Goal: Task Accomplishment & Management: Complete application form

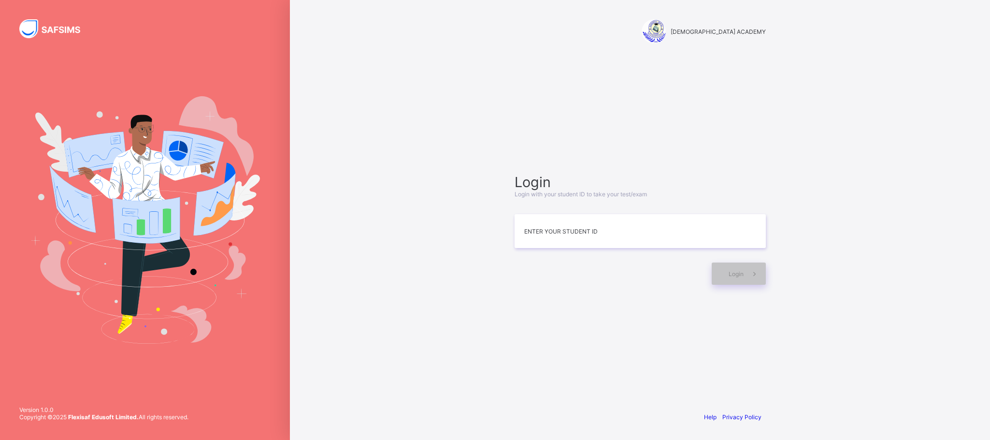
type input "*"
click at [704, 345] on div "Login Login with your student ID to take your test/exam Enter your Student ID L…" at bounding box center [640, 229] width 270 height 310
click at [544, 226] on input at bounding box center [639, 231] width 251 height 34
type input "*"
click at [564, 238] on input at bounding box center [639, 231] width 251 height 34
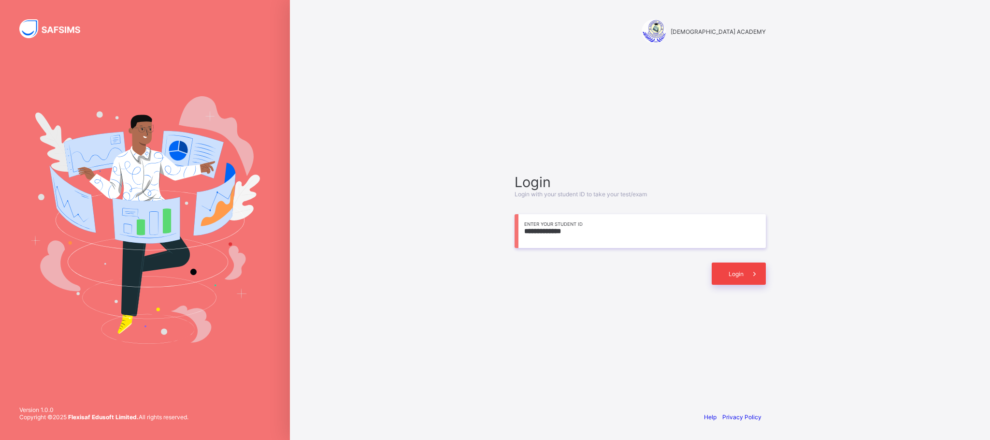
type input "**********"
click at [731, 268] on div "Login" at bounding box center [738, 273] width 54 height 22
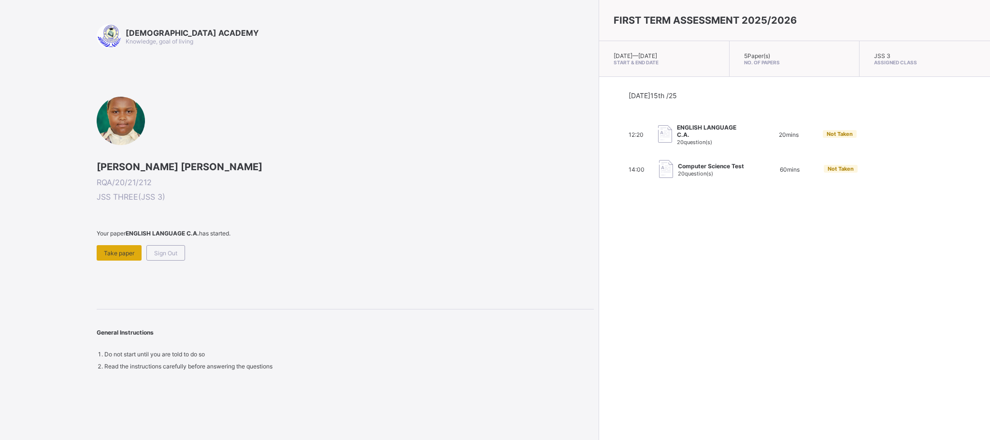
drag, startPoint x: 217, startPoint y: 338, endPoint x: 106, endPoint y: 251, distance: 140.8
click at [106, 251] on div "[DEMOGRAPHIC_DATA] ACADEMY Knowledge, goal of living [PERSON_NAME] [PERSON_NAME…" at bounding box center [345, 196] width 497 height 345
click at [106, 251] on span "Take paper" at bounding box center [119, 252] width 30 height 7
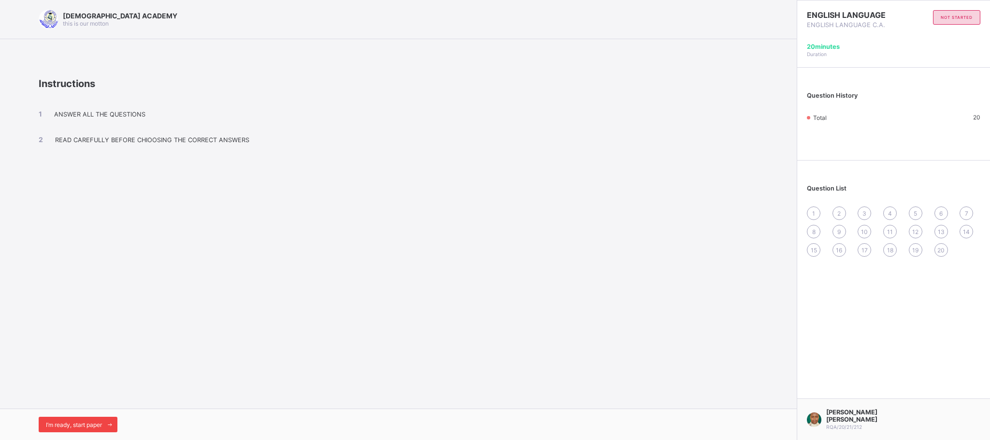
click at [93, 421] on span "I’m ready, start paper" at bounding box center [74, 424] width 56 height 7
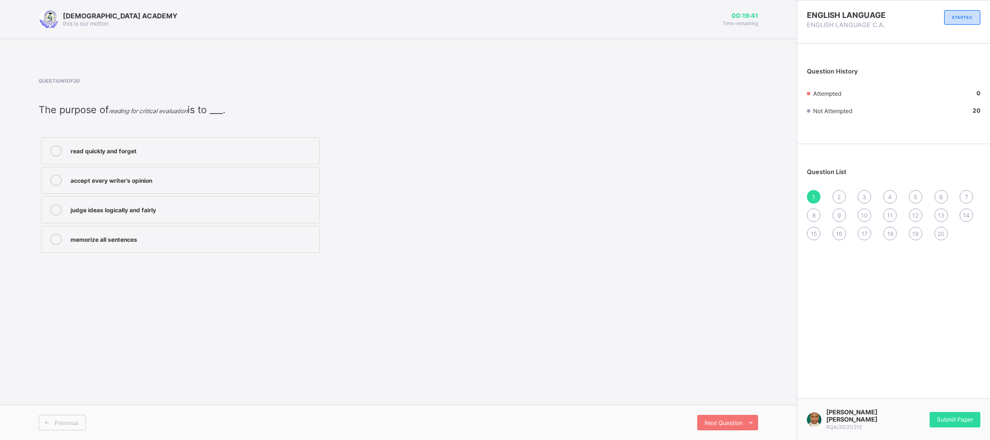
click at [201, 213] on div "judge ideas logically and fairly" at bounding box center [193, 209] width 244 height 10
click at [699, 416] on div "Next Question" at bounding box center [727, 421] width 61 height 15
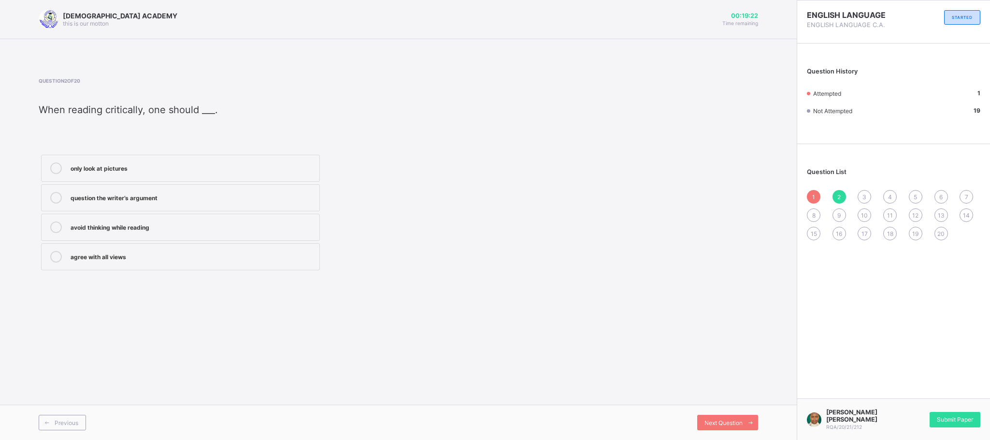
click at [185, 237] on label "avoid thinking while reading" at bounding box center [180, 226] width 279 height 27
click at [130, 251] on label "agree with all views" at bounding box center [180, 256] width 279 height 27
click at [731, 421] on span "Next Question" at bounding box center [723, 422] width 38 height 7
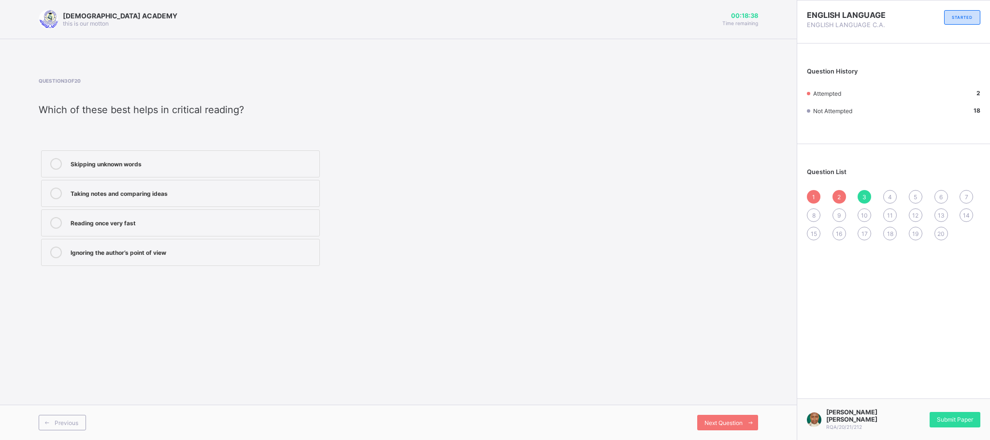
click at [177, 184] on label "Taking notes and comparing ideas" at bounding box center [180, 193] width 279 height 27
click at [702, 416] on div "Next Question" at bounding box center [727, 421] width 61 height 15
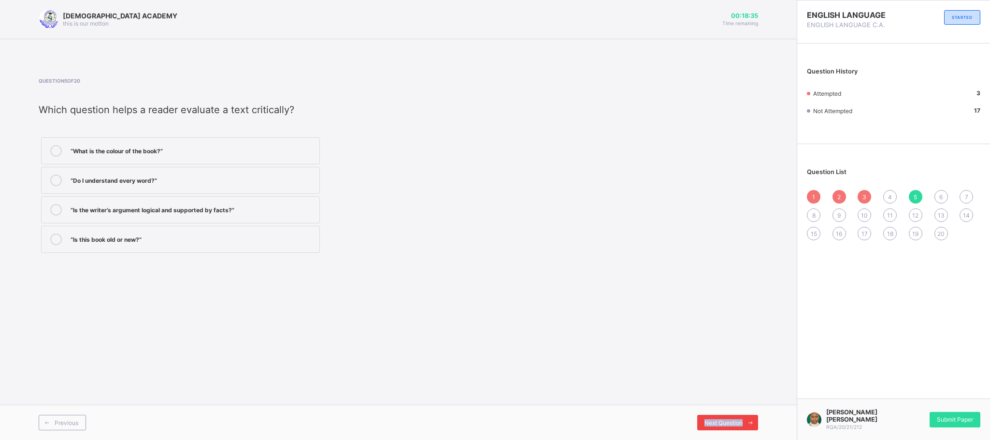
click at [702, 417] on div "Next Question" at bounding box center [727, 421] width 61 height 15
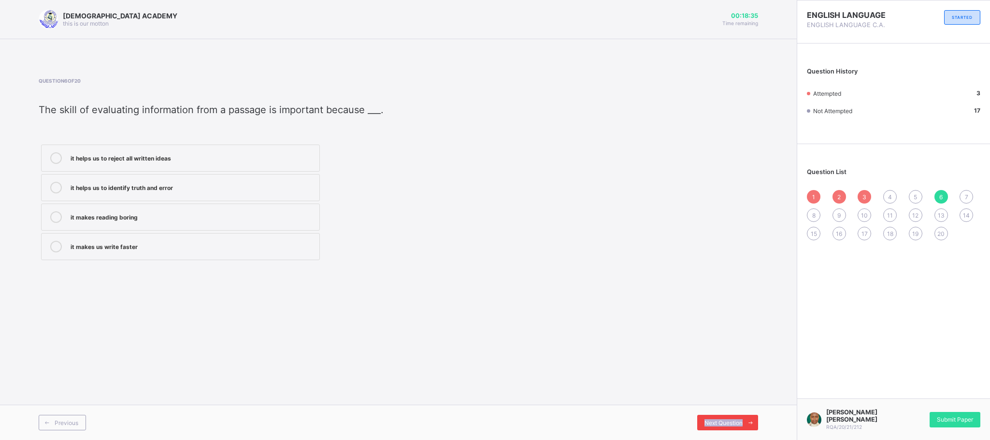
click at [702, 417] on div "Next Question" at bounding box center [727, 421] width 61 height 15
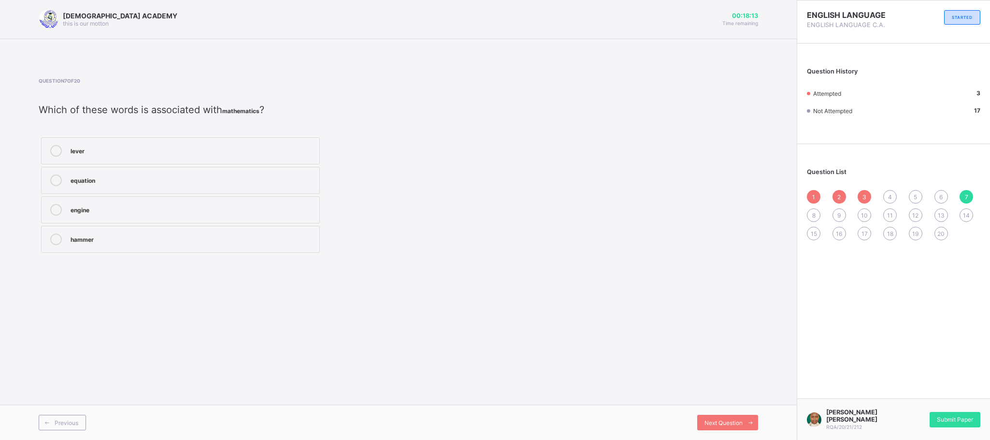
click at [293, 167] on label "equation" at bounding box center [180, 180] width 279 height 27
click at [750, 419] on icon at bounding box center [750, 422] width 7 height 6
click at [887, 191] on div "4" at bounding box center [890, 197] width 14 height 14
click at [216, 198] on label "curious and analytical" at bounding box center [180, 209] width 279 height 27
click at [719, 418] on div "Next Question" at bounding box center [727, 421] width 61 height 15
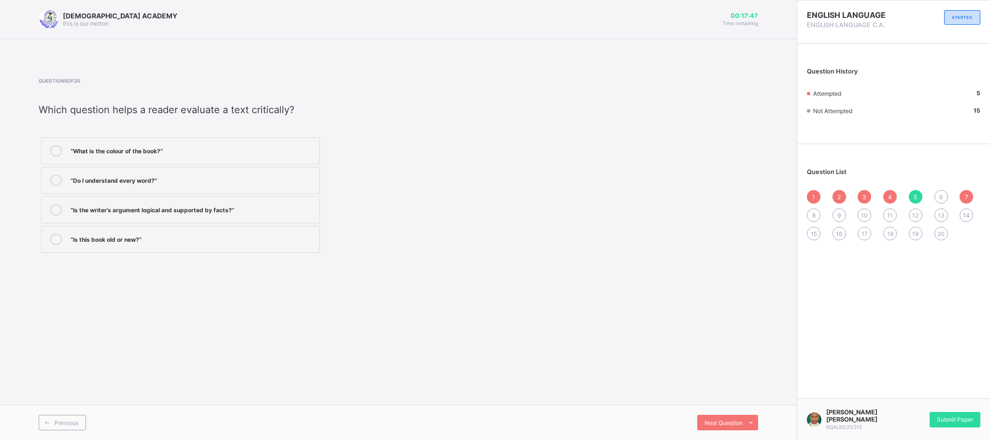
click at [216, 187] on label "“Do I understand every word?”" at bounding box center [180, 180] width 279 height 27
click at [704, 421] on span "Next Question" at bounding box center [723, 422] width 38 height 7
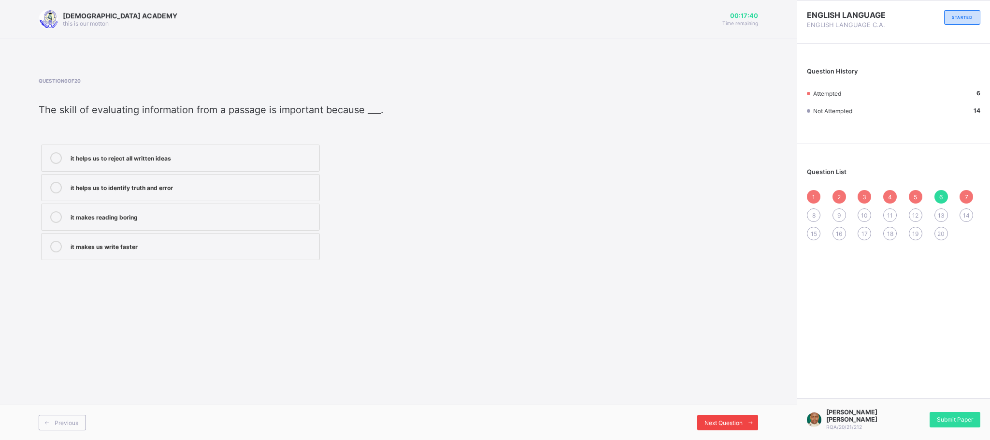
click at [704, 421] on span "Next Question" at bounding box center [723, 422] width 38 height 7
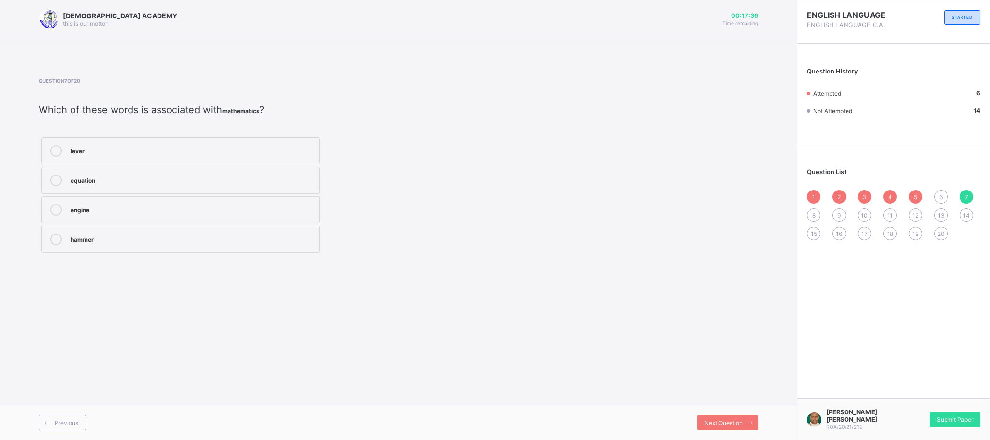
click at [931, 192] on div "1 2 3 4 5 6 7 8 9 10 11 12 13 14 15 16 17 18 19 20" at bounding box center [893, 215] width 173 height 50
click at [937, 192] on div "6" at bounding box center [941, 197] width 14 height 14
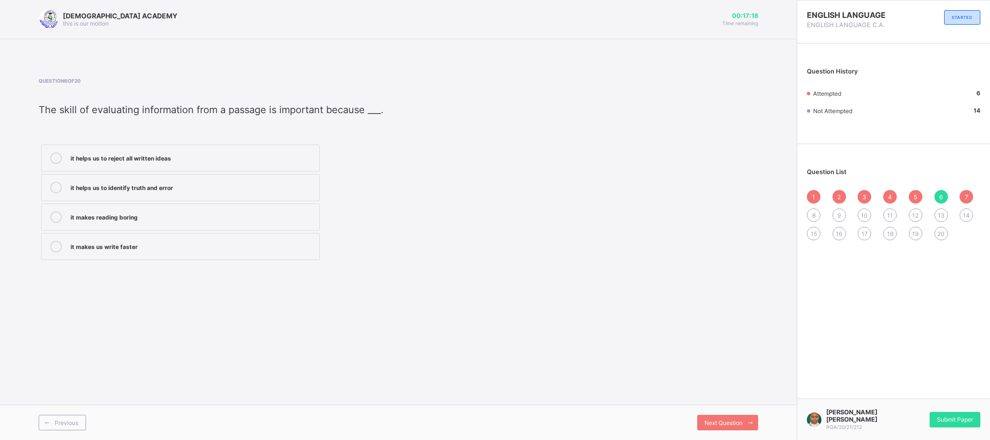
click at [252, 182] on div "it helps us to identify truth and error" at bounding box center [193, 187] width 244 height 10
click at [713, 412] on div "Previous Next Question" at bounding box center [398, 421] width 796 height 35
click at [721, 419] on span "Next Question" at bounding box center [723, 422] width 38 height 7
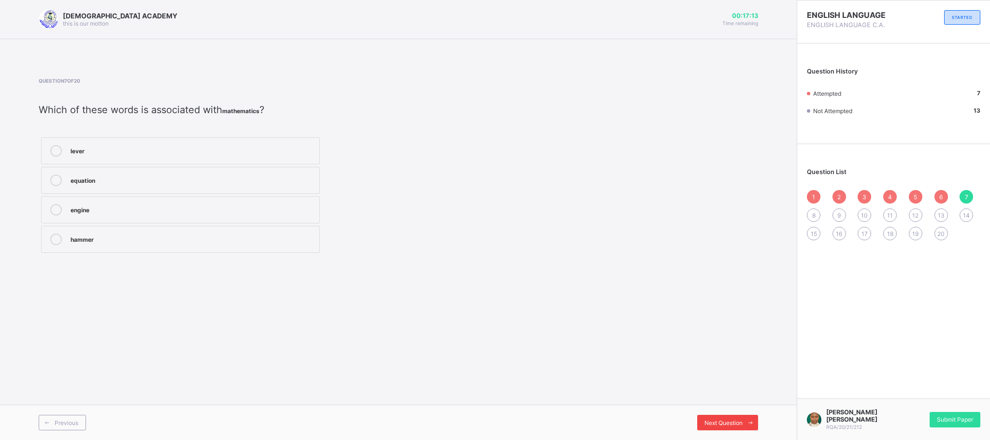
click at [721, 419] on span "Next Question" at bounding box center [723, 422] width 38 height 7
click at [235, 183] on label "tractor" at bounding box center [180, 193] width 279 height 27
click at [728, 414] on div "Next Question" at bounding box center [727, 421] width 61 height 15
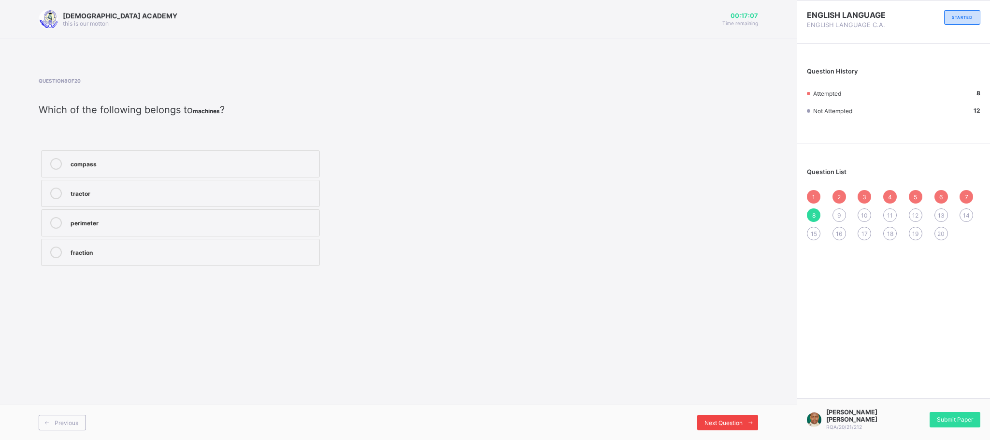
click at [728, 414] on div "Next Question" at bounding box center [727, 421] width 61 height 15
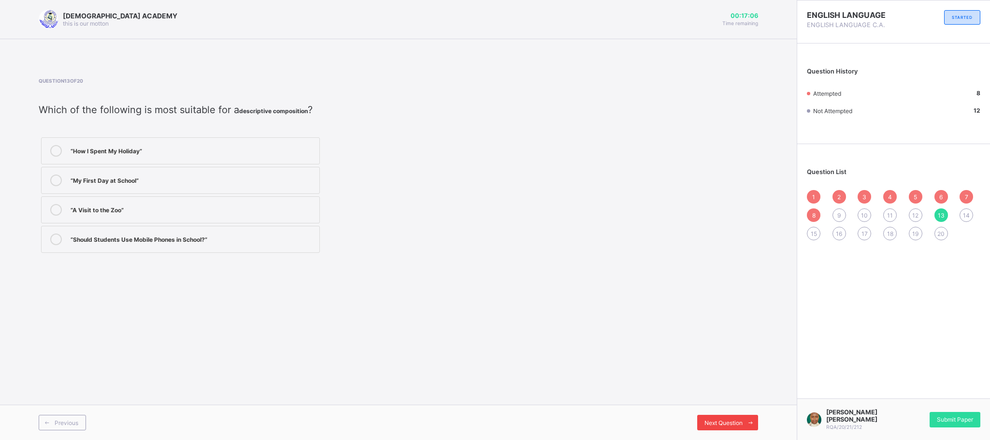
click at [728, 414] on div "Next Question" at bounding box center [727, 421] width 61 height 15
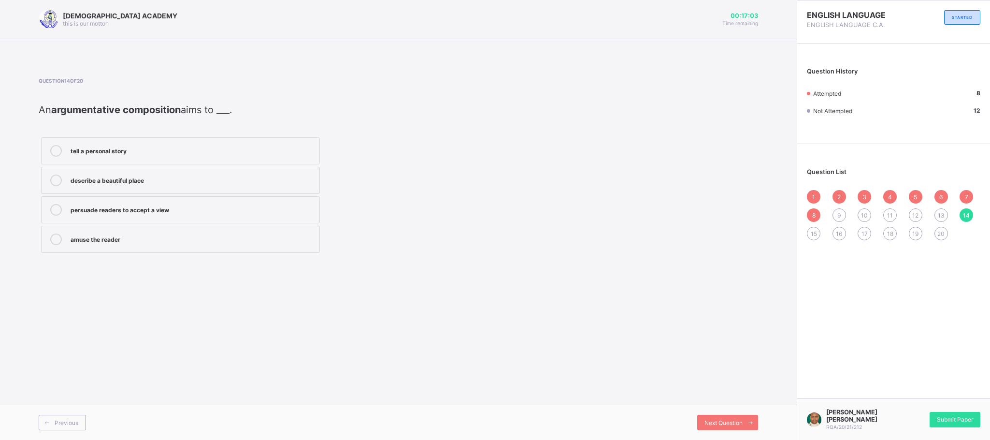
click at [838, 213] on span "9" at bounding box center [838, 215] width 3 height 7
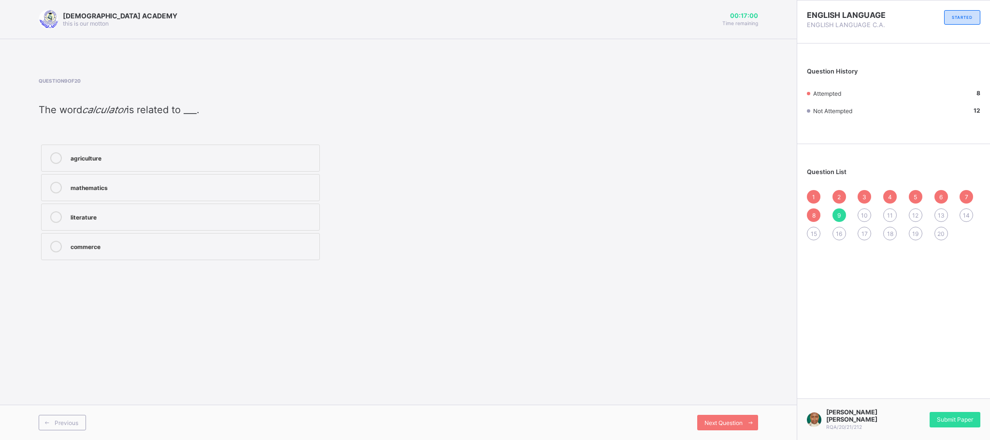
click at [193, 180] on label "mathematics" at bounding box center [180, 187] width 279 height 27
click at [735, 420] on span "Next Question" at bounding box center [723, 422] width 38 height 7
click at [273, 175] on div "in" at bounding box center [193, 175] width 244 height 10
click at [553, 395] on div "RAUDHATUL QUR'AN ACADEMY this is our [PERSON_NAME] 00:16:49 Time remaining Ques…" at bounding box center [398, 220] width 796 height 440
click at [724, 418] on div "Next Question" at bounding box center [727, 421] width 61 height 15
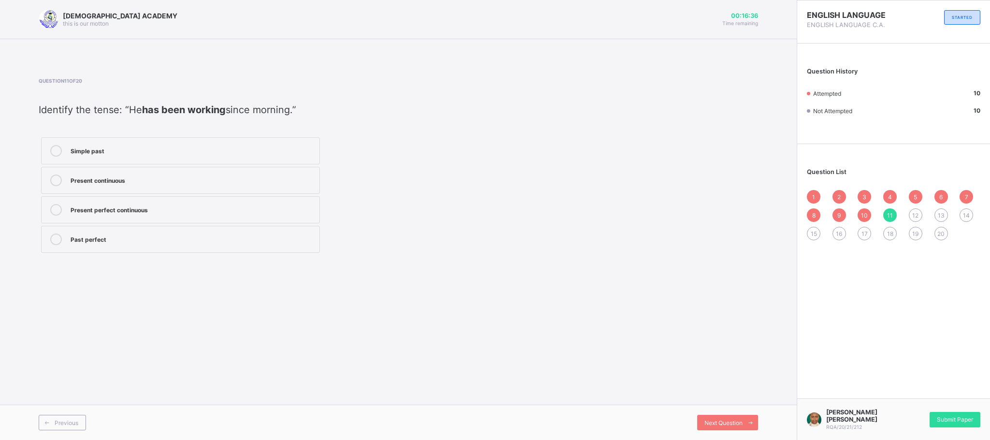
click at [193, 174] on label "Present continuous" at bounding box center [180, 180] width 279 height 27
click at [704, 373] on div "[DEMOGRAPHIC_DATA] ACADEMY this is our [PERSON_NAME] 00:16:35 Time remaining Qu…" at bounding box center [398, 220] width 796 height 440
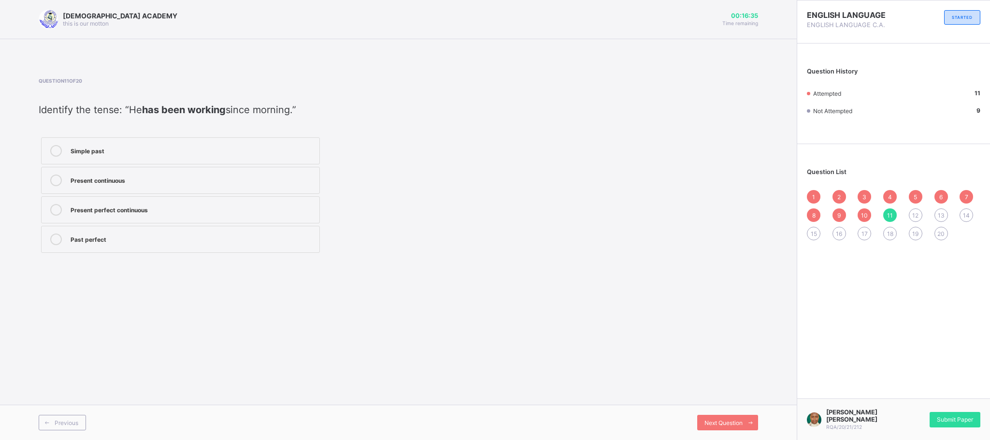
click at [704, 373] on div "[DEMOGRAPHIC_DATA] ACADEMY this is our [PERSON_NAME] 00:16:35 Time remaining Qu…" at bounding box center [398, 220] width 796 height 440
drag, startPoint x: 704, startPoint y: 373, endPoint x: 526, endPoint y: 198, distance: 250.0
click at [526, 198] on div "[DEMOGRAPHIC_DATA] ACADEMY this is our [PERSON_NAME] 00:16:34 Time remaining Qu…" at bounding box center [398, 220] width 796 height 440
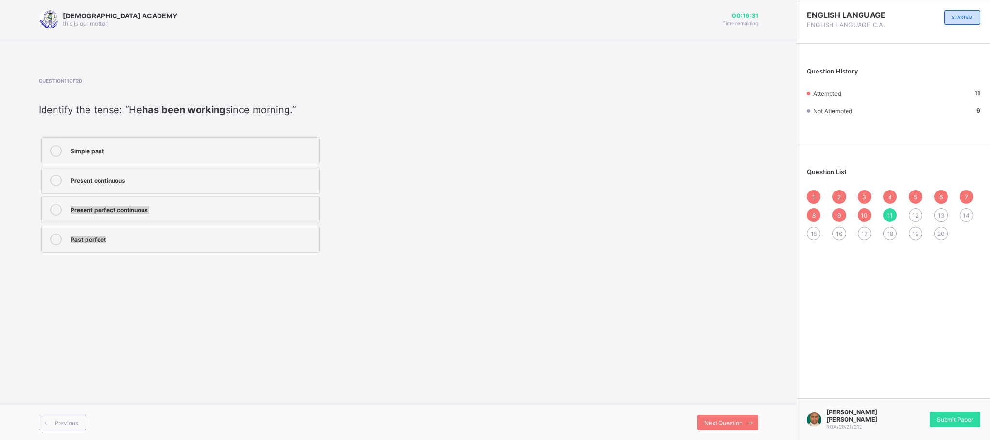
click at [262, 225] on div "Simple past Present continuous Present perfect continuous Past perfect" at bounding box center [181, 195] width 284 height 120
click at [248, 243] on div "Past perfect" at bounding box center [193, 238] width 244 height 10
click at [720, 417] on div "Next Question" at bounding box center [727, 421] width 61 height 15
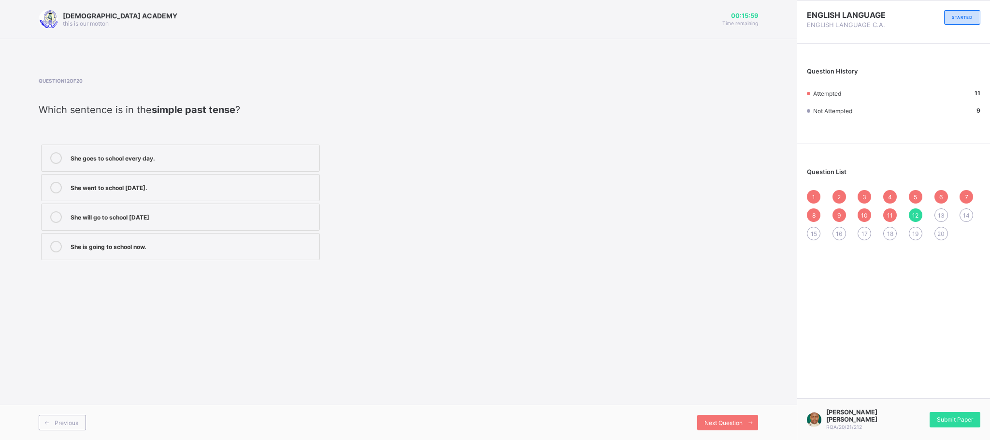
click at [264, 154] on div "She goes to school every day." at bounding box center [193, 157] width 244 height 10
click at [719, 425] on span "Next Question" at bounding box center [723, 422] width 38 height 7
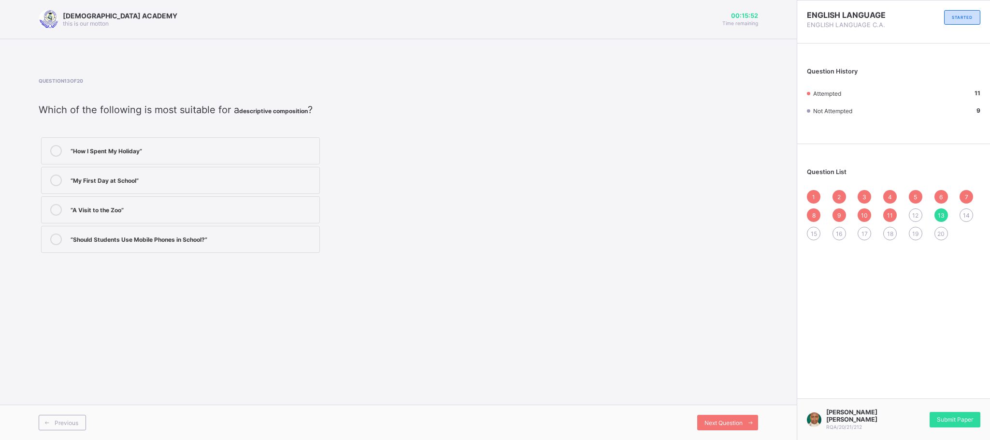
click at [293, 174] on div "“My First Day at School”" at bounding box center [193, 179] width 244 height 10
click at [283, 248] on label "“Should Students Use Mobile Phones in School?”" at bounding box center [180, 239] width 279 height 27
click at [755, 422] on span at bounding box center [749, 421] width 15 height 15
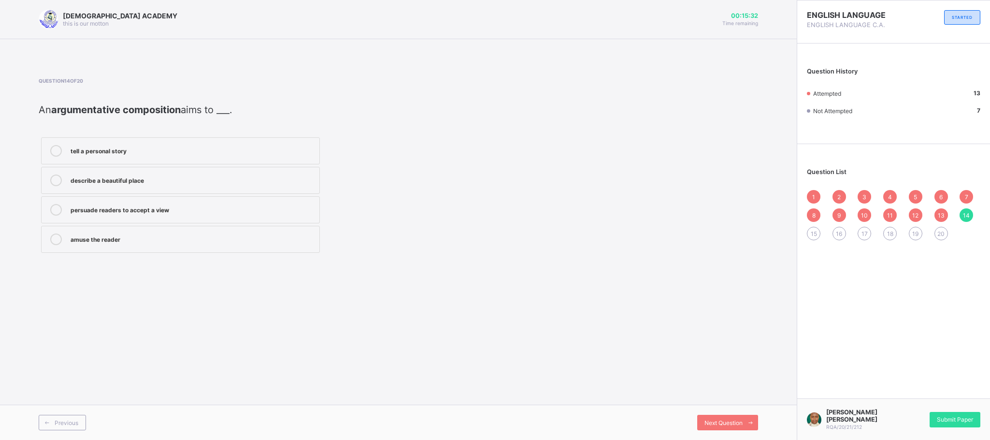
click at [181, 200] on label "persuade readers to accept a view" at bounding box center [180, 209] width 279 height 27
click at [475, 288] on div "[DEMOGRAPHIC_DATA] ACADEMY this is our [PERSON_NAME] 00:15:32 Time remaining Qu…" at bounding box center [398, 220] width 796 height 440
click at [690, 351] on div "[DEMOGRAPHIC_DATA] ACADEMY this is our [PERSON_NAME] 00:15:31 Time remaining Qu…" at bounding box center [398, 220] width 796 height 440
click at [690, 352] on div "[DEMOGRAPHIC_DATA] ACADEMY this is our [PERSON_NAME] 00:15:31 Time remaining Qu…" at bounding box center [398, 220] width 796 height 440
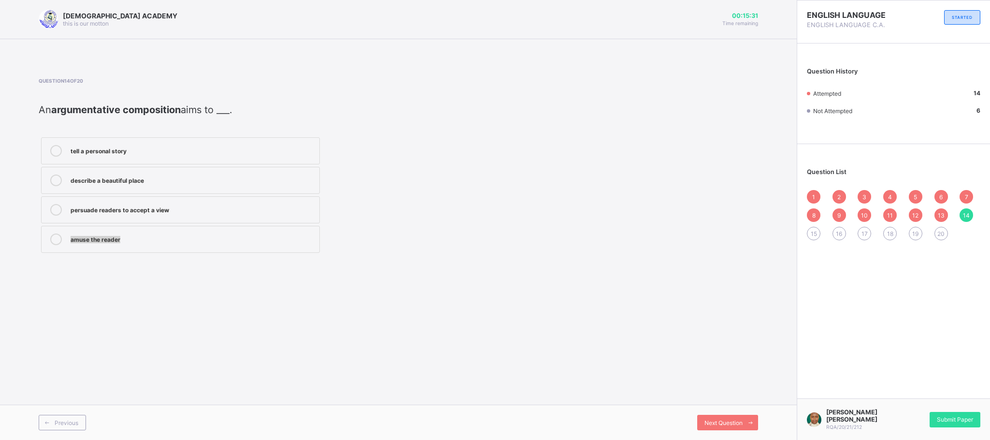
click at [690, 352] on div "[DEMOGRAPHIC_DATA] ACADEMY this is our [PERSON_NAME] 00:15:31 Time remaining Qu…" at bounding box center [398, 220] width 796 height 440
click at [718, 416] on div "Next Question" at bounding box center [727, 421] width 61 height 15
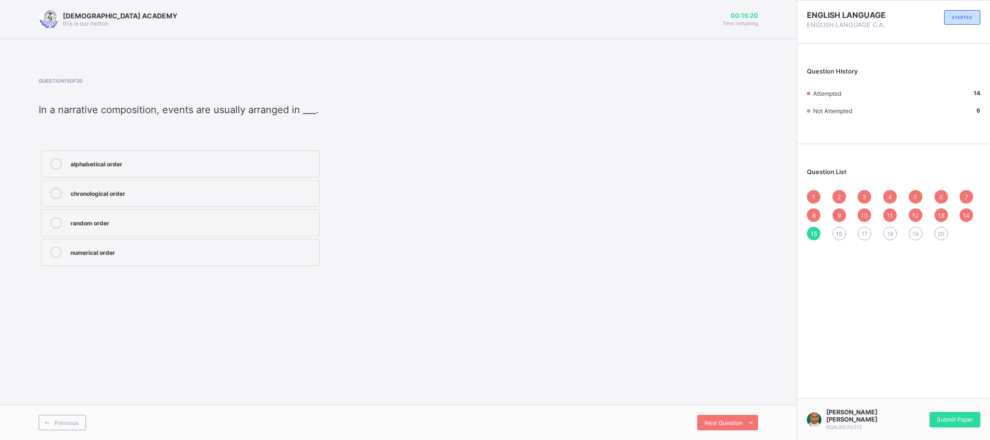
click at [256, 158] on div "alphabetical order" at bounding box center [193, 163] width 244 height 10
click at [562, 259] on div "Question 15 of 20 In a narrative composition, events are usually arranged in __…" at bounding box center [398, 173] width 719 height 190
click at [697, 402] on div "[DEMOGRAPHIC_DATA] ACADEMY this is our [PERSON_NAME] 00:15:19 Time remaining Qu…" at bounding box center [398, 220] width 796 height 440
click at [697, 402] on div "[DEMOGRAPHIC_DATA] ACADEMY this is our [PERSON_NAME] 00:15:18 Time remaining Qu…" at bounding box center [398, 220] width 796 height 440
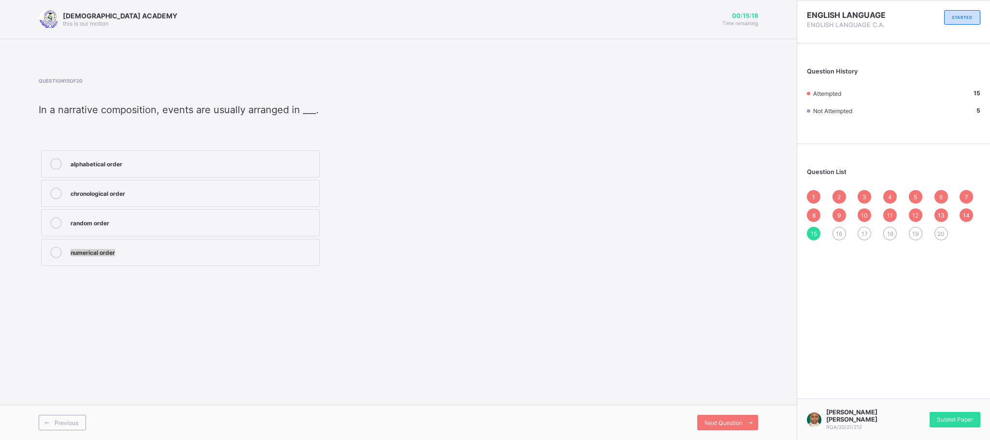
click at [697, 402] on div "[DEMOGRAPHIC_DATA] ACADEMY this is our [PERSON_NAME] 00:15:18 Time remaining Qu…" at bounding box center [398, 220] width 796 height 440
click at [716, 420] on span "Next Question" at bounding box center [723, 422] width 38 height 7
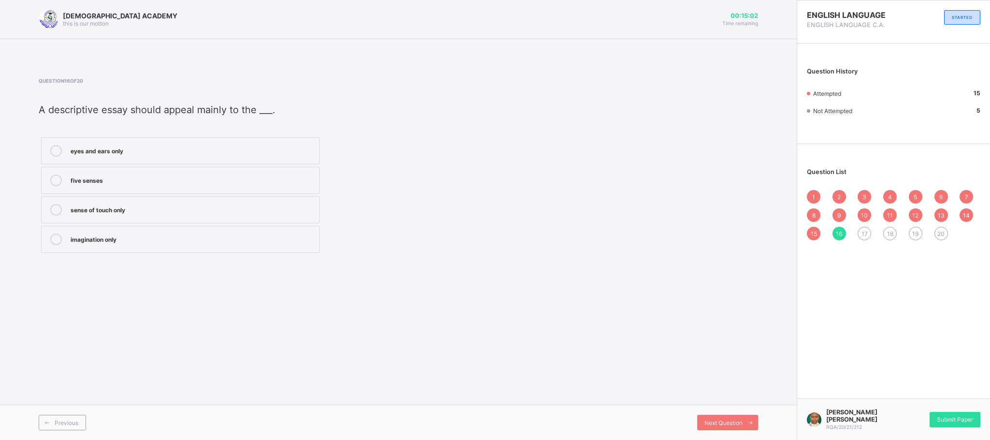
click at [179, 145] on div "eyes and ears only" at bounding box center [193, 150] width 244 height 10
click at [710, 421] on span "Next Question" at bounding box center [723, 422] width 38 height 7
click at [212, 151] on div "/iː/ and /ɪ/" at bounding box center [193, 150] width 244 height 10
click at [729, 413] on div "Previous Next Question" at bounding box center [398, 421] width 796 height 35
click at [735, 416] on div "Next Question" at bounding box center [727, 421] width 61 height 15
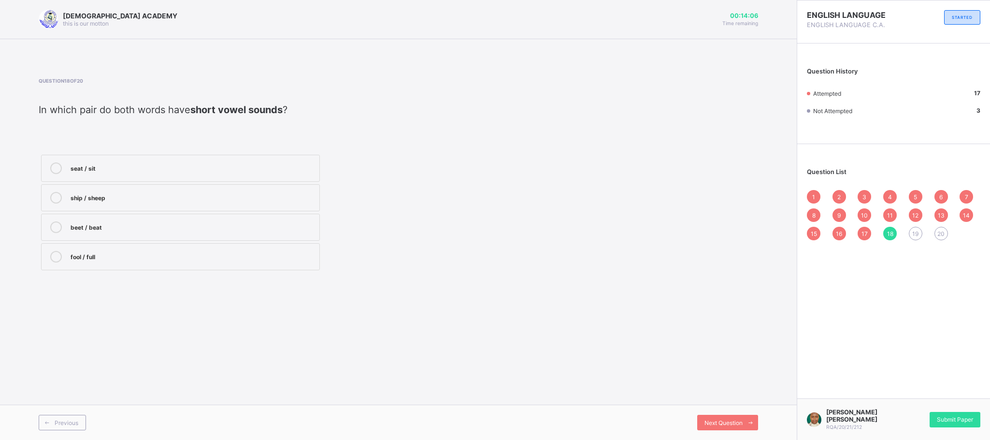
click at [176, 255] on div "fool / full" at bounding box center [193, 256] width 244 height 10
click at [644, 378] on div "RAUDHATUL QUR'AN ACADEMY this is our [PERSON_NAME] 00:14:05 Time remaining Ques…" at bounding box center [398, 220] width 796 height 440
click at [719, 422] on span "Next Question" at bounding box center [723, 422] width 38 height 7
drag, startPoint x: 472, startPoint y: 245, endPoint x: 281, endPoint y: 196, distance: 197.4
click at [281, 196] on div "/ɪ/ /e/ /iː/ /æ/" at bounding box center [275, 195] width 473 height 120
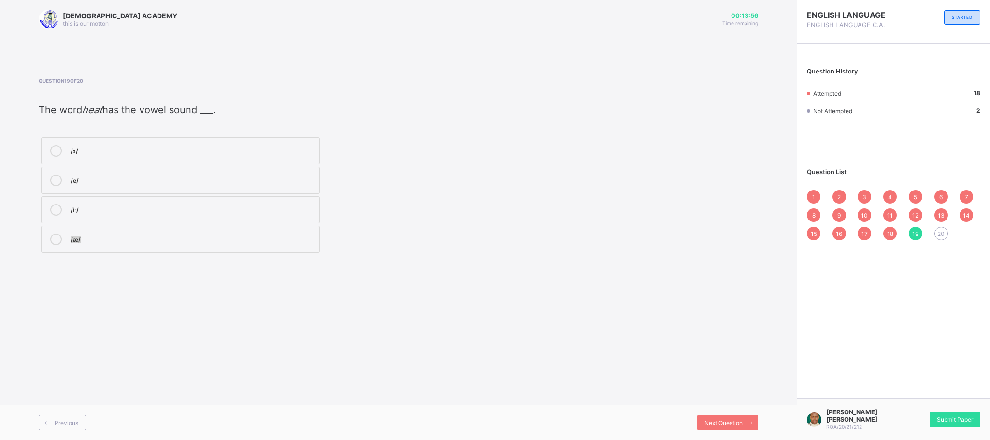
click at [283, 201] on label "/iː/" at bounding box center [180, 209] width 279 height 27
click at [271, 229] on label "/æ/" at bounding box center [180, 239] width 279 height 27
click at [704, 419] on span "Next Question" at bounding box center [723, 422] width 38 height 7
drag, startPoint x: 403, startPoint y: 213, endPoint x: 248, endPoint y: 171, distance: 160.6
click at [248, 171] on div "bit / beat food / pool pot / bought men / pen" at bounding box center [275, 195] width 473 height 120
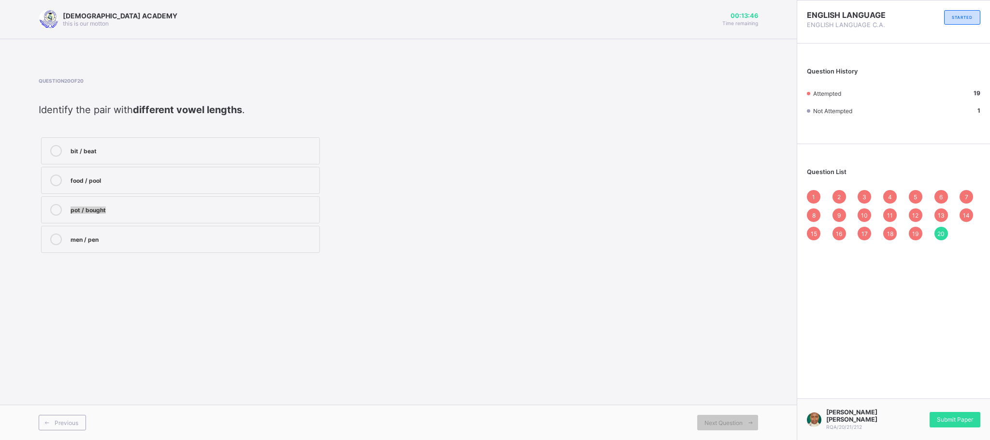
click at [248, 179] on div "food / pool" at bounding box center [193, 179] width 244 height 10
click at [713, 431] on div "Previous Next Question" at bounding box center [398, 421] width 796 height 35
click at [935, 413] on div "Submit Paper" at bounding box center [954, 419] width 51 height 15
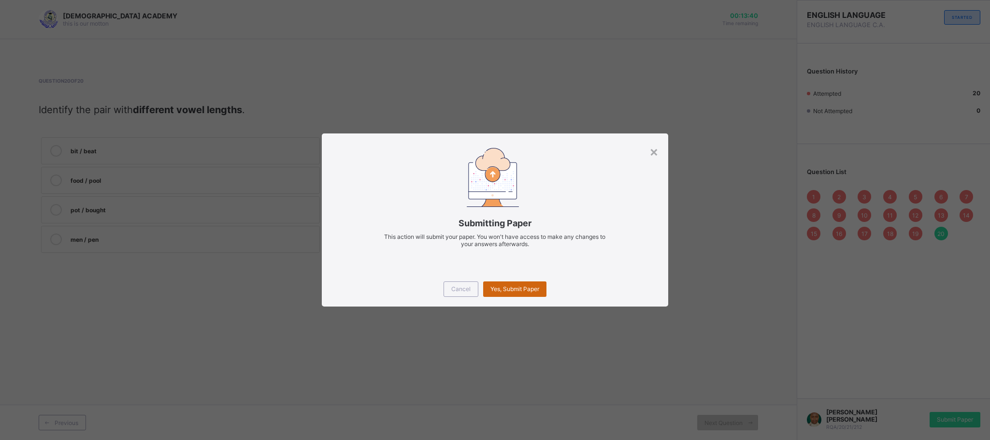
click at [511, 284] on div "Yes, Submit Paper" at bounding box center [514, 288] width 63 height 15
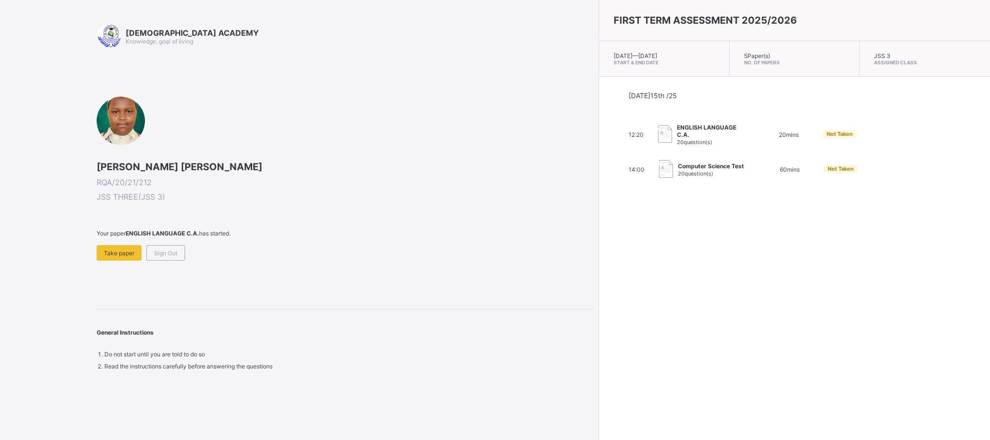
click at [177, 243] on span at bounding box center [345, 241] width 497 height 8
click at [168, 249] on span "Sign Out" at bounding box center [165, 252] width 23 height 7
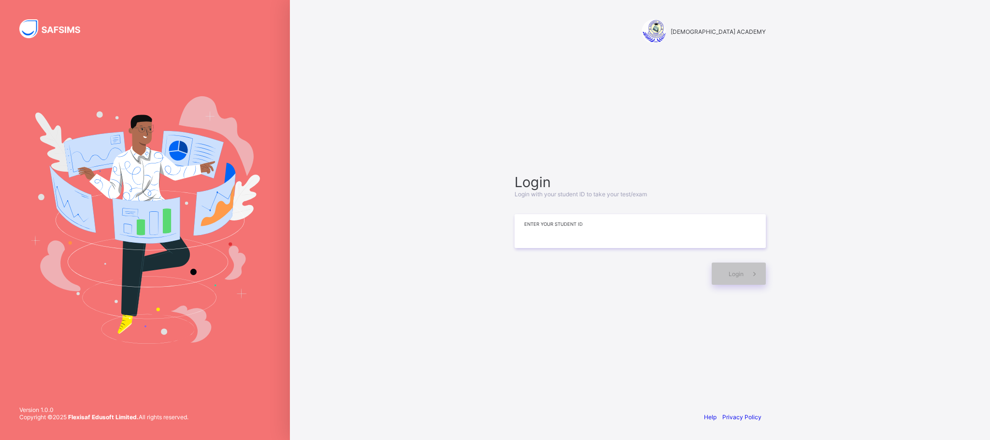
click at [582, 231] on input at bounding box center [639, 231] width 251 height 34
click at [560, 219] on input at bounding box center [639, 231] width 251 height 34
click at [551, 229] on input at bounding box center [639, 231] width 251 height 34
type input "**********"
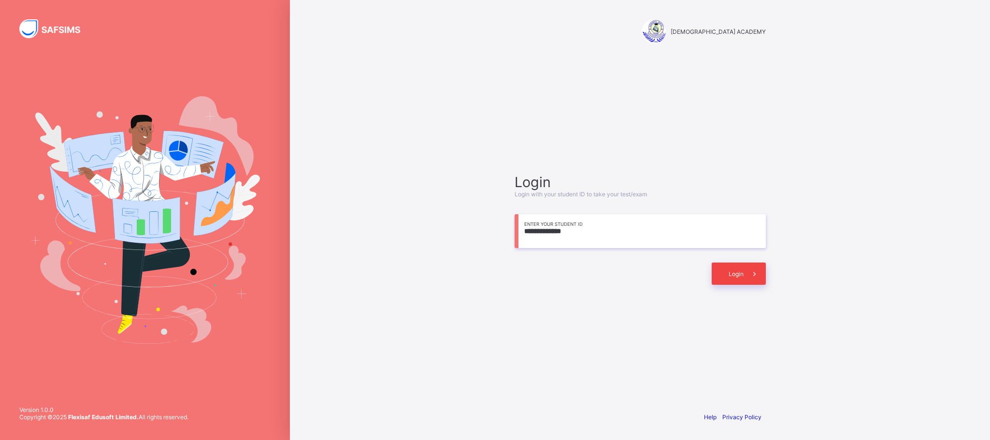
click at [720, 267] on div "Login" at bounding box center [738, 273] width 54 height 22
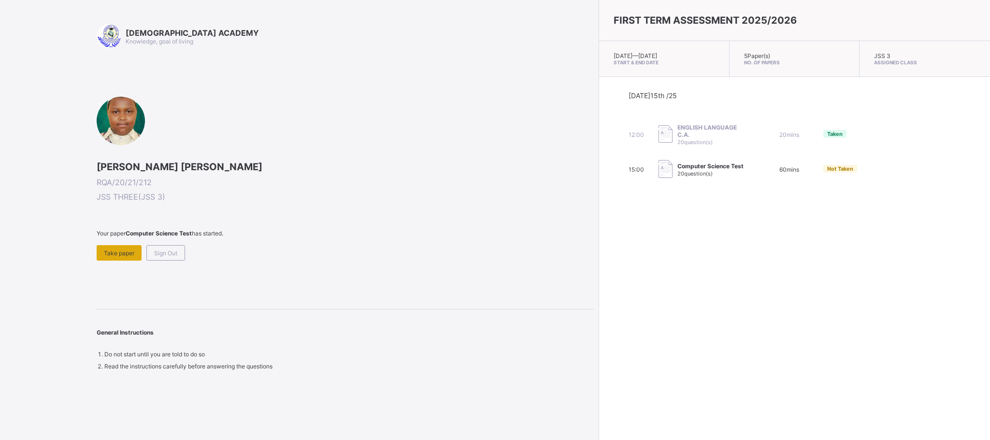
click at [119, 251] on span "Take paper" at bounding box center [119, 252] width 30 height 7
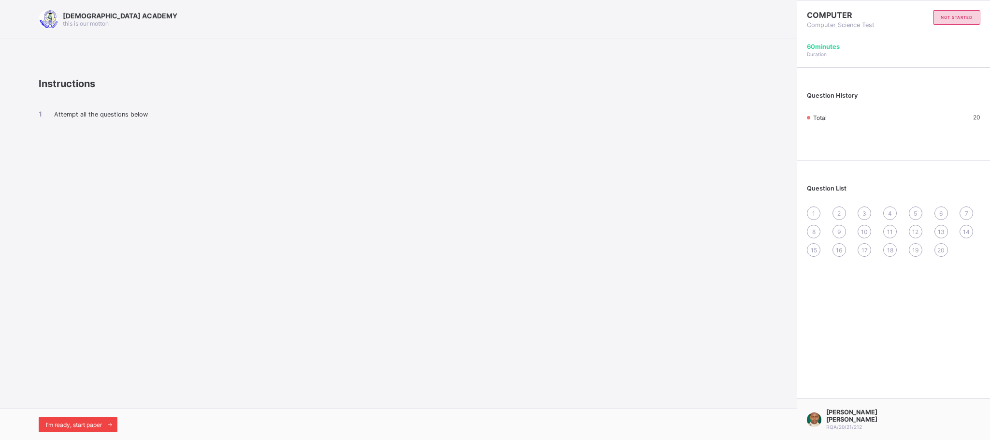
click at [102, 419] on div "I’m ready, start paper" at bounding box center [78, 423] width 79 height 15
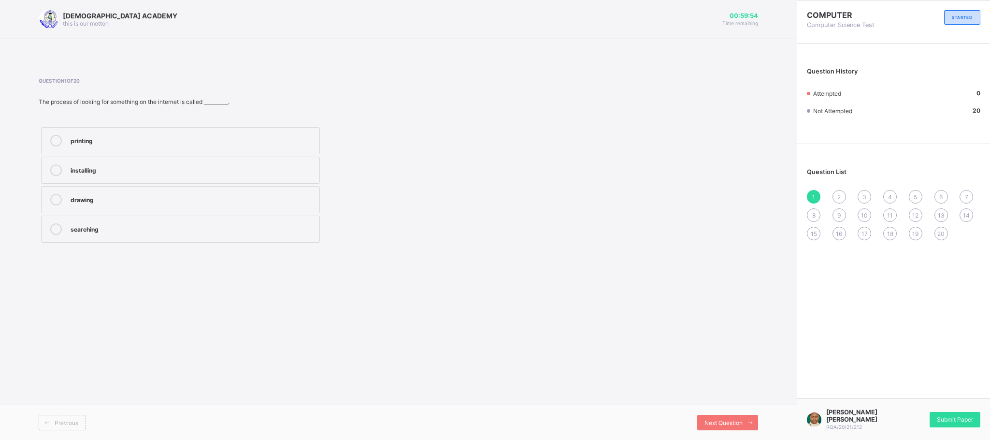
click at [113, 222] on label "searching" at bounding box center [180, 228] width 279 height 27
drag, startPoint x: 113, startPoint y: 222, endPoint x: 360, endPoint y: 254, distance: 248.8
click at [360, 254] on div "Question 1 of 20 The process of looking for something on the internet is called…" at bounding box center [398, 161] width 719 height 196
click at [742, 423] on span at bounding box center [749, 421] width 15 height 15
click at [224, 142] on div "image" at bounding box center [193, 140] width 244 height 10
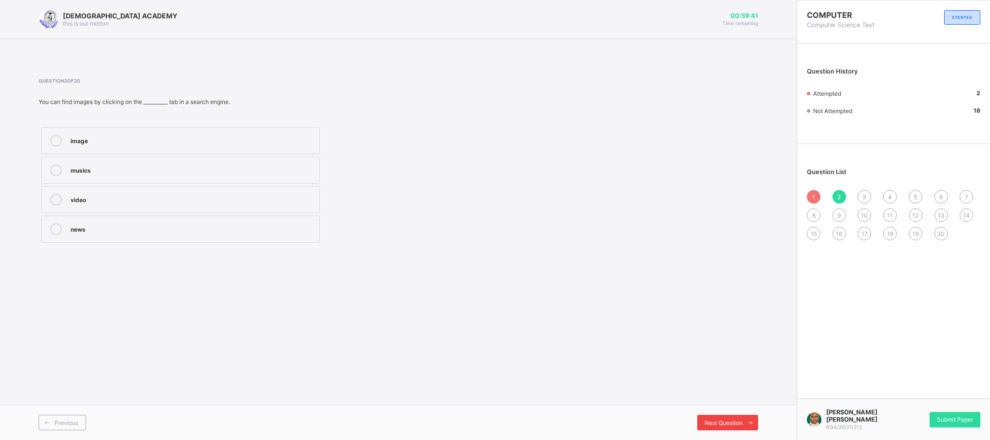
click at [702, 419] on div "Next Question" at bounding box center [727, 421] width 61 height 15
click at [201, 165] on div "Google" at bounding box center [193, 169] width 244 height 10
click at [717, 425] on span "Next Question" at bounding box center [723, 422] width 38 height 7
click at [125, 235] on div "search engine" at bounding box center [193, 229] width 244 height 12
click at [728, 408] on div "Previous Next Question" at bounding box center [398, 421] width 796 height 35
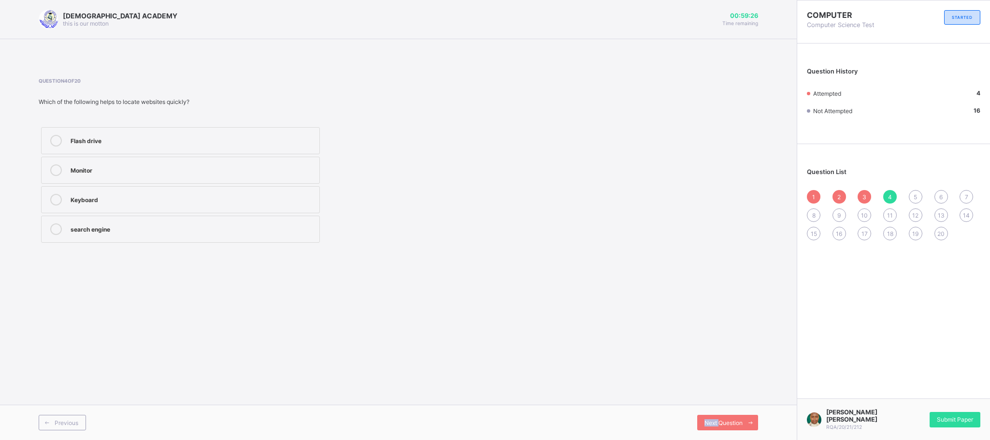
click at [728, 408] on div "Previous Next Question" at bounding box center [398, 421] width 796 height 35
click at [728, 419] on span "Next Question" at bounding box center [723, 422] width 38 height 7
click at [174, 241] on label "an internet connection" at bounding box center [180, 228] width 279 height 27
click at [732, 418] on div "Next Question" at bounding box center [727, 421] width 61 height 15
click at [249, 141] on div "find customers" at bounding box center [193, 140] width 244 height 10
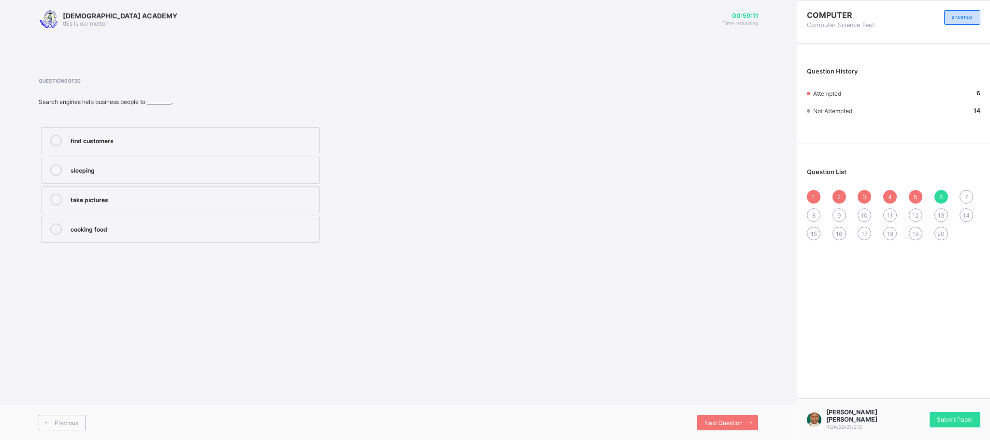
click at [690, 348] on div "[DEMOGRAPHIC_DATA] ACADEMY this is our [PERSON_NAME] 00:59:11 Time remaining Qu…" at bounding box center [398, 220] width 796 height 440
click at [713, 422] on span "Next Question" at bounding box center [723, 422] width 38 height 7
click at [195, 191] on label "Youtube" at bounding box center [180, 199] width 279 height 27
click at [697, 416] on div "Next Question" at bounding box center [727, 421] width 61 height 15
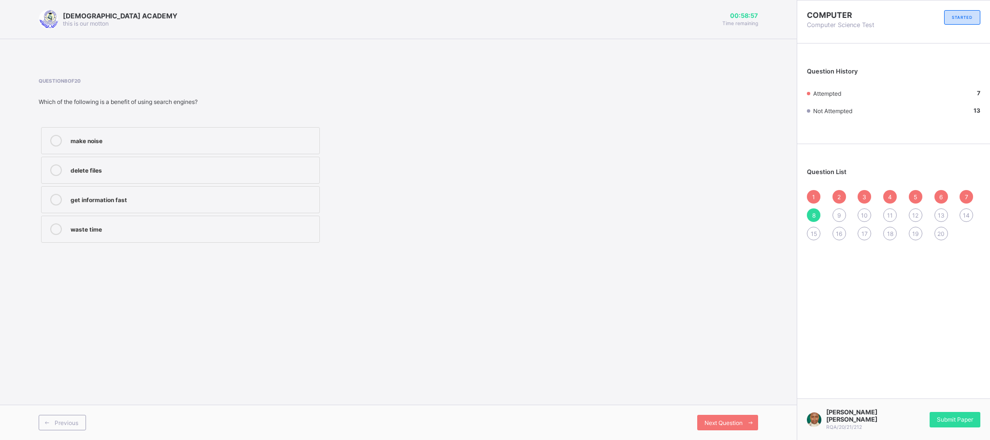
click at [389, 299] on div "[DEMOGRAPHIC_DATA] ACADEMY this is our [PERSON_NAME] 00:58:57 Time remaining Qu…" at bounding box center [398, 220] width 796 height 440
click at [214, 196] on div "get information fast" at bounding box center [193, 199] width 244 height 10
click at [468, 264] on div "[DEMOGRAPHIC_DATA] ACADEMY this is our [PERSON_NAME] 00:58:53 Time remaining Qu…" at bounding box center [398, 220] width 796 height 440
click at [708, 412] on div "Previous Next Question" at bounding box center [398, 421] width 796 height 35
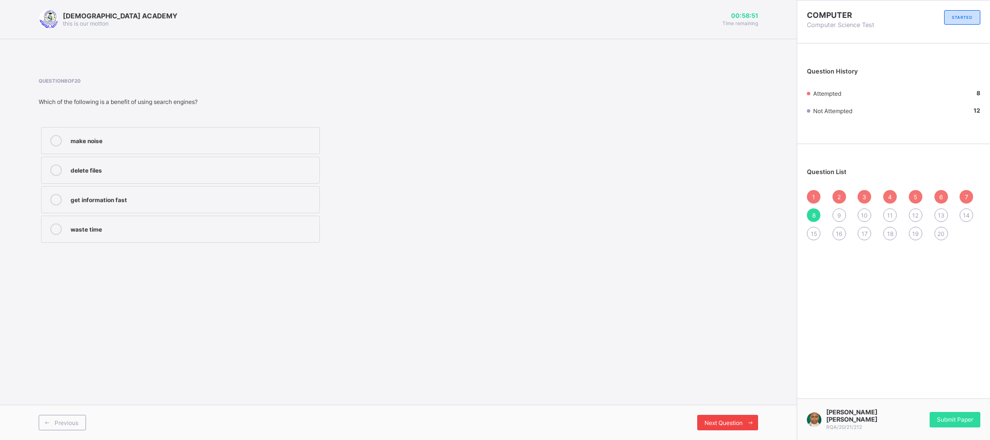
click at [713, 426] on div "Next Question" at bounding box center [727, 421] width 61 height 15
click at [193, 167] on div "updated" at bounding box center [193, 169] width 244 height 10
click at [694, 409] on div "Previous Next Question" at bounding box center [398, 421] width 796 height 35
click at [695, 409] on div "Previous Next Question" at bounding box center [398, 421] width 796 height 35
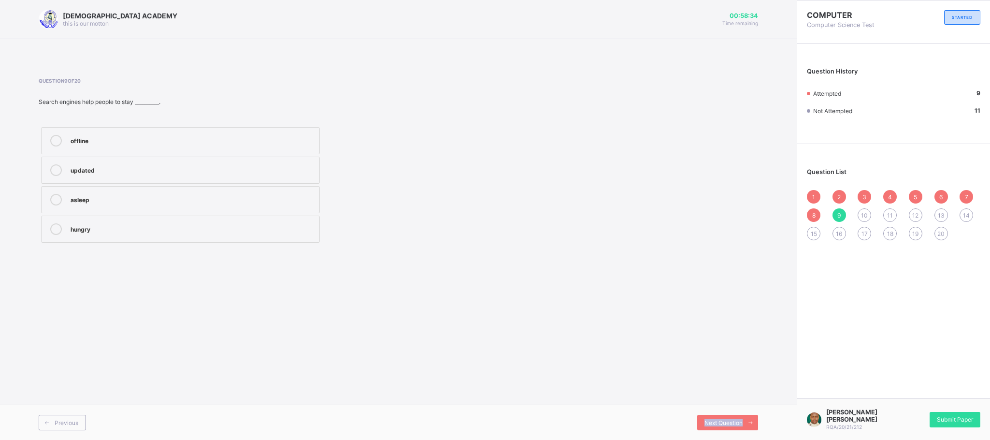
click at [695, 409] on div "Previous Next Question" at bounding box center [398, 421] width 796 height 35
click at [709, 416] on div "Next Question" at bounding box center [727, 421] width 61 height 15
click at [551, 362] on div "[DEMOGRAPHIC_DATA] ACADEMY this is our [PERSON_NAME] 00:58:29 Time remaining Qu…" at bounding box center [398, 220] width 796 height 440
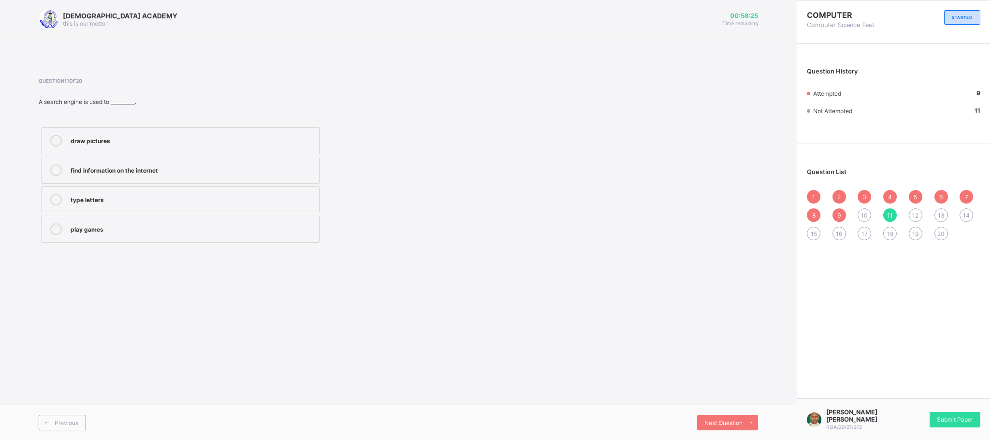
click at [861, 212] on span "10" at bounding box center [864, 215] width 7 height 7
click at [245, 180] on label "exam answers and materials" at bounding box center [180, 169] width 279 height 27
click at [486, 259] on div "Question 10 of 20 Using a search engine can help you find __________. a game CD…" at bounding box center [398, 161] width 719 height 196
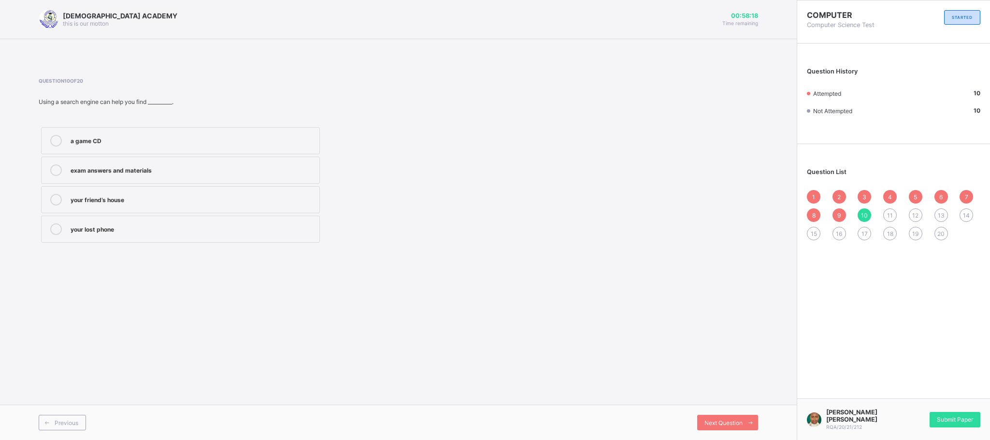
click at [887, 210] on div "11" at bounding box center [890, 215] width 14 height 14
click at [303, 179] on label "find information on the internet" at bounding box center [180, 169] width 279 height 27
click at [826, 397] on div "COMPUTER Computer Science Test STARTED Question History Attempted 10 Not Attemp…" at bounding box center [892, 220] width 193 height 440
click at [749, 415] on span at bounding box center [749, 421] width 15 height 15
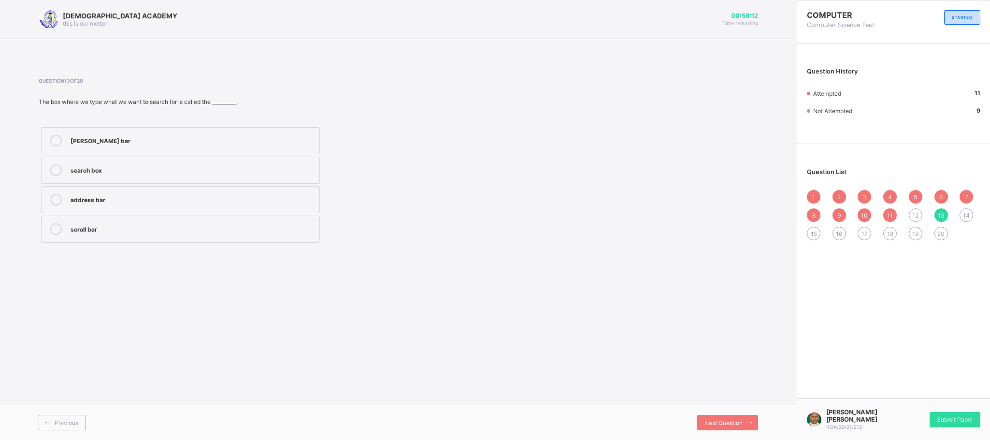
drag, startPoint x: 619, startPoint y: 381, endPoint x: 511, endPoint y: 320, distance: 124.1
click at [562, 350] on div "[DEMOGRAPHIC_DATA] ACADEMY this is our [PERSON_NAME] 00:58:12 Time remaining Qu…" at bounding box center [398, 220] width 796 height 440
click at [623, 381] on div "[DEMOGRAPHIC_DATA] ACADEMY this is our [PERSON_NAME] 00:58:12 Time remaining Qu…" at bounding box center [398, 220] width 796 height 440
click at [913, 205] on div "1 2 3 4 5 6 7 8 9 10 11 12 13 14 15 16 17 18 19 20" at bounding box center [893, 215] width 173 height 50
click at [913, 212] on span "12" at bounding box center [915, 215] width 6 height 7
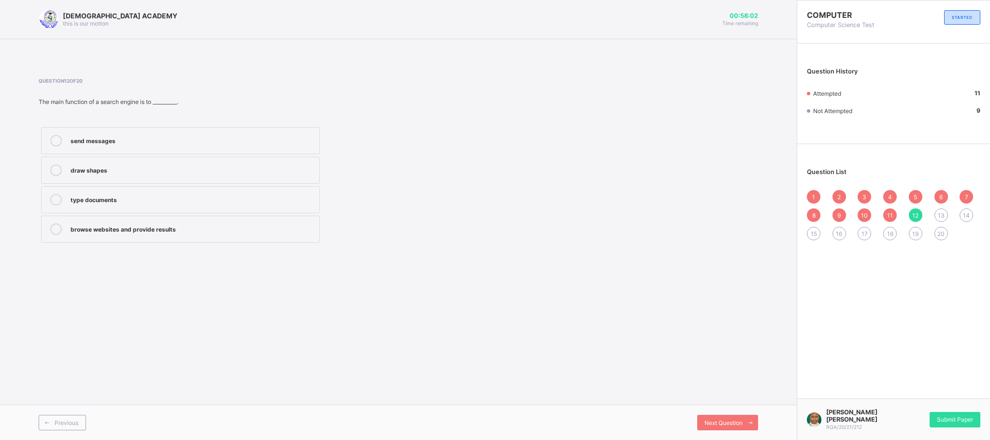
click at [237, 228] on div "browse websites and provide results" at bounding box center [193, 228] width 244 height 10
click at [572, 342] on div "[DEMOGRAPHIC_DATA] ACADEMY this is our [PERSON_NAME] 00:58:01 Time remaining Qu…" at bounding box center [398, 220] width 796 height 440
click at [748, 425] on icon at bounding box center [750, 422] width 7 height 6
drag, startPoint x: 572, startPoint y: 317, endPoint x: 271, endPoint y: 163, distance: 338.7
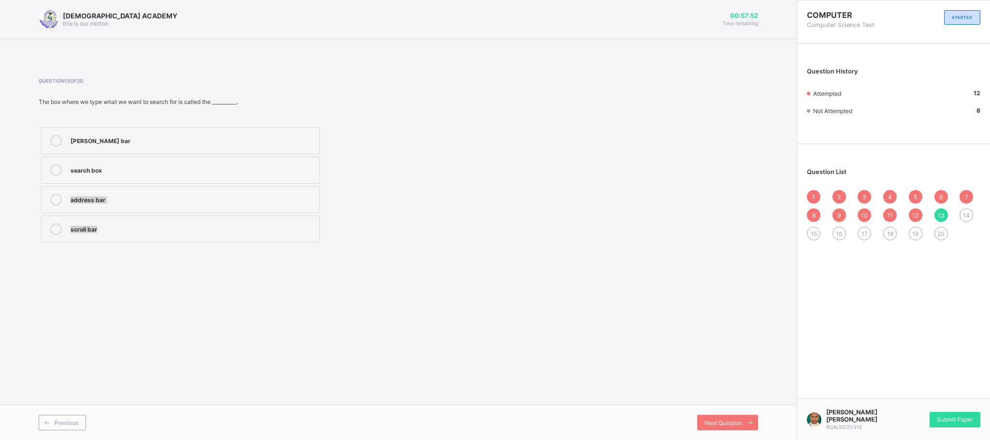
click at [271, 163] on div "RAUDHATUL QUR'AN ACADEMY this is our [PERSON_NAME] 00:57:52 Time remaining Ques…" at bounding box center [398, 220] width 796 height 440
click at [271, 163] on label "search box" at bounding box center [180, 169] width 279 height 27
click at [579, 279] on div "RAUDHATUL QUR'AN ACADEMY this is our [PERSON_NAME] 00:57:37 Time remaining Ques…" at bounding box center [398, 220] width 796 height 440
click at [722, 419] on span "Next Question" at bounding box center [723, 422] width 38 height 7
click at [236, 219] on label "finding information" at bounding box center [180, 228] width 279 height 27
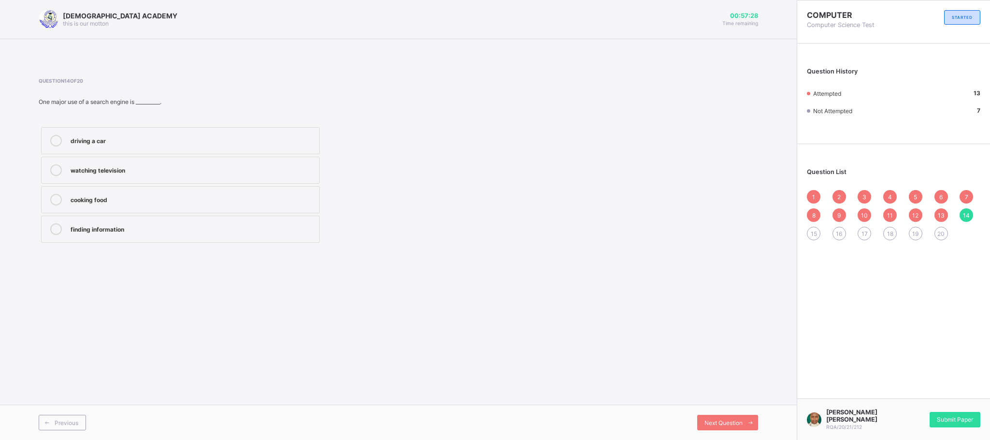
click at [236, 219] on label "finding information" at bounding box center [180, 228] width 279 height 27
click at [552, 342] on div "[DEMOGRAPHIC_DATA] ACADEMY this is our [PERSON_NAME] 00:57:26 Time remaining Qu…" at bounding box center [398, 220] width 796 height 440
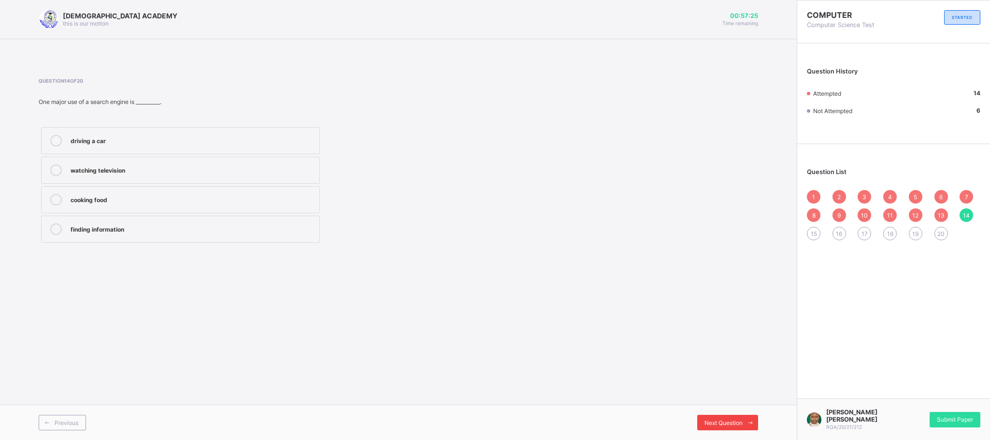
click at [706, 419] on span "Next Question" at bounding box center [723, 422] width 38 height 7
drag, startPoint x: 706, startPoint y: 419, endPoint x: 350, endPoint y: 254, distance: 392.9
click at [706, 419] on span "Next Question" at bounding box center [723, 422] width 38 height 7
click at [350, 254] on div "RAUDHATUL QUR'AN ACADEMY this is our [PERSON_NAME] 00:57:21 Time remaining Ques…" at bounding box center [398, 220] width 796 height 440
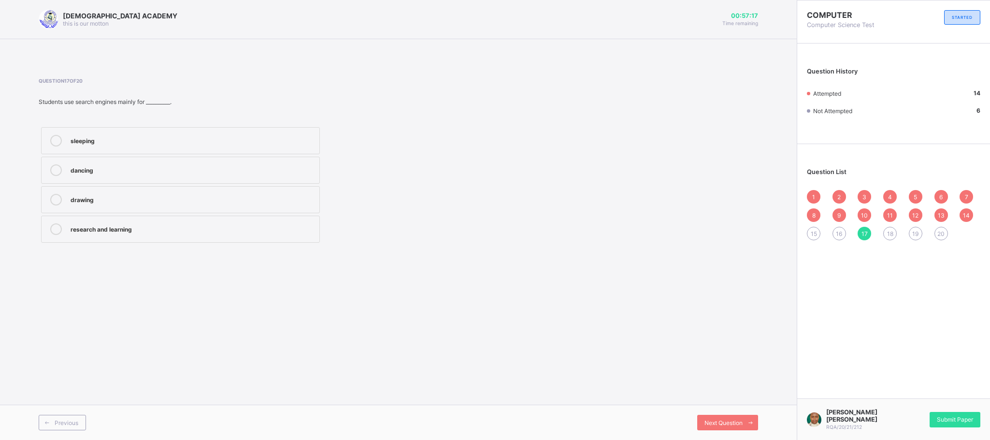
click at [809, 229] on div "15" at bounding box center [814, 234] width 14 height 14
click at [225, 145] on div "pictures and videos" at bounding box center [193, 141] width 244 height 12
click at [556, 303] on div "RAUDHATUL QUR'AN ACADEMY this is our [PERSON_NAME] 00:57:12 Time remaining Ques…" at bounding box center [398, 220] width 796 height 440
click at [832, 232] on div "16" at bounding box center [839, 234] width 14 height 14
drag, startPoint x: 506, startPoint y: 251, endPoint x: 389, endPoint y: 271, distance: 119.1
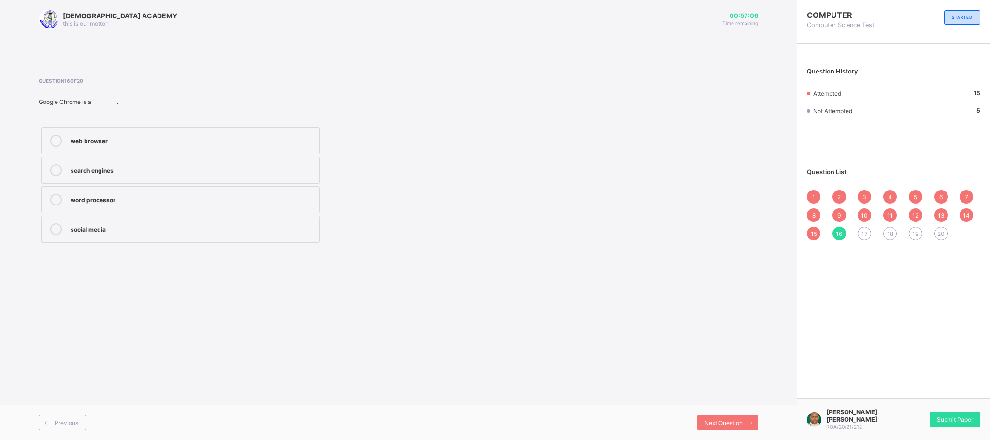
click at [389, 271] on div "[DEMOGRAPHIC_DATA] ACADEMY this is our [PERSON_NAME] 00:57:06 Time remaining Qu…" at bounding box center [398, 220] width 796 height 440
click at [271, 129] on label "web browser" at bounding box center [180, 140] width 279 height 27
click at [484, 233] on div "web browser search engines word processor social media" at bounding box center [275, 185] width 473 height 120
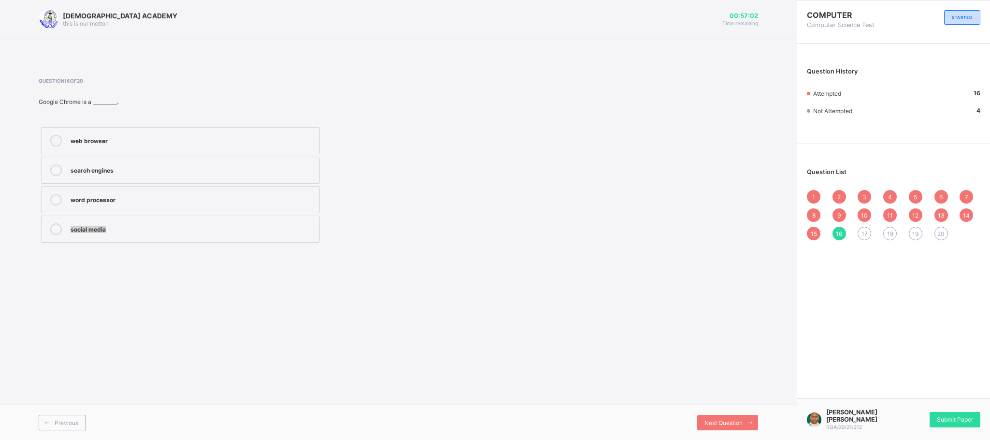
click at [739, 370] on div "[DEMOGRAPHIC_DATA] ACADEMY this is our [PERSON_NAME] 00:57:02 Time remaining Qu…" at bounding box center [398, 220] width 796 height 440
drag, startPoint x: 739, startPoint y: 370, endPoint x: 723, endPoint y: 366, distance: 17.0
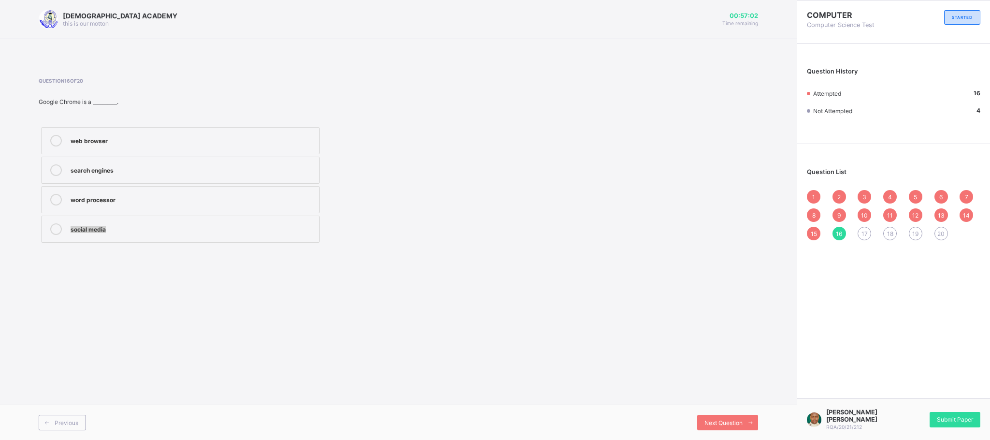
click at [728, 367] on div "[DEMOGRAPHIC_DATA] ACADEMY this is our [PERSON_NAME] 00:57:02 Time remaining Qu…" at bounding box center [398, 220] width 796 height 440
click at [731, 367] on div "[DEMOGRAPHIC_DATA] ACADEMY this is our [PERSON_NAME] 00:57:01 Time remaining Qu…" at bounding box center [398, 220] width 796 height 440
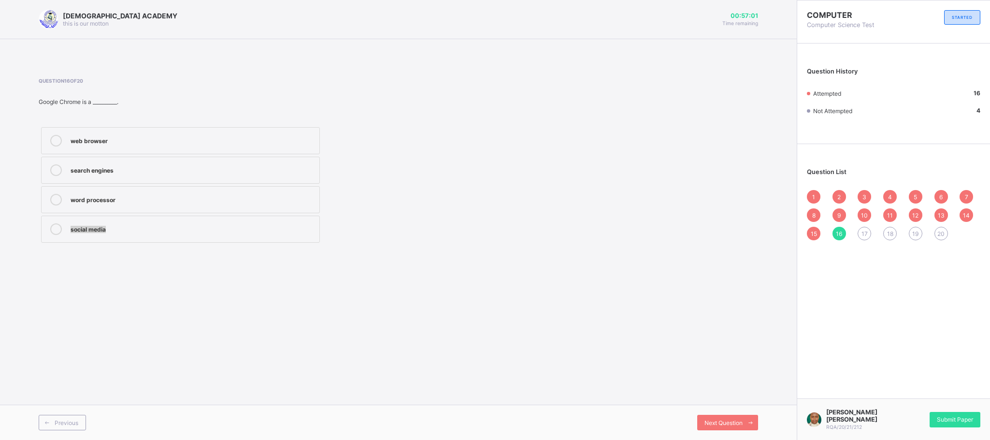
click at [731, 367] on div "[DEMOGRAPHIC_DATA] ACADEMY this is our [PERSON_NAME] 00:57:01 Time remaining Qu…" at bounding box center [398, 220] width 796 height 440
click at [711, 422] on span "Next Question" at bounding box center [723, 422] width 38 height 7
click at [193, 223] on label "research and learning" at bounding box center [180, 228] width 279 height 27
click at [455, 325] on div "[DEMOGRAPHIC_DATA] ACADEMY this is our [PERSON_NAME] 00:56:52 Time remaining Qu…" at bounding box center [398, 220] width 796 height 440
click at [718, 420] on span "Next Question" at bounding box center [723, 422] width 38 height 7
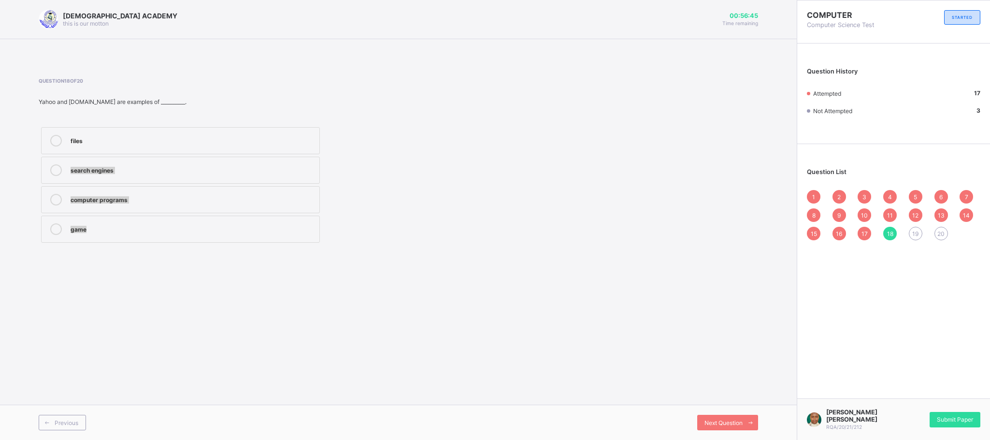
drag, startPoint x: 446, startPoint y: 278, endPoint x: 300, endPoint y: 127, distance: 210.4
click at [300, 127] on div "[DEMOGRAPHIC_DATA] ACADEMY this is our [PERSON_NAME] 00:56:45 Time remaining Qu…" at bounding box center [398, 220] width 796 height 440
click at [285, 166] on div "search engines" at bounding box center [193, 169] width 244 height 10
click at [477, 292] on div "[DEMOGRAPHIC_DATA] ACADEMY this is our [PERSON_NAME] 00:56:41 Time remaining Qu…" at bounding box center [398, 220] width 796 height 440
click at [611, 394] on div "[DEMOGRAPHIC_DATA] ACADEMY this is our [PERSON_NAME] 00:56:40 Time remaining Qu…" at bounding box center [398, 220] width 796 height 440
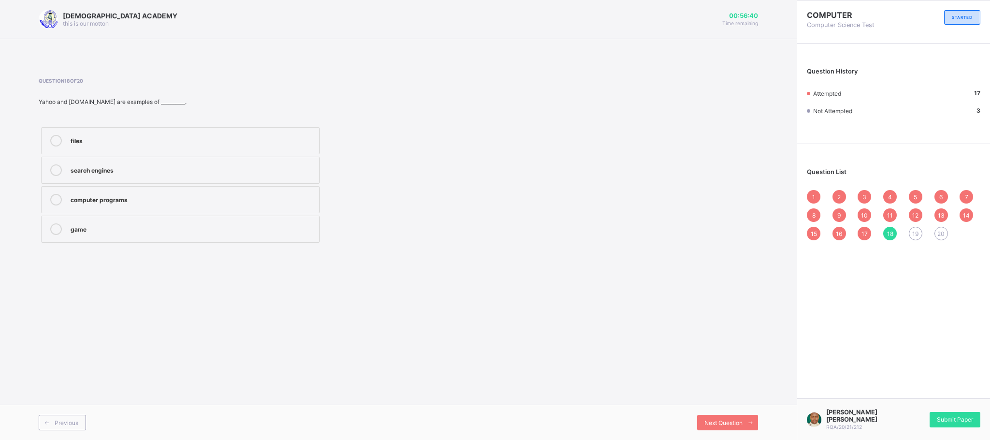
click at [611, 394] on div "[DEMOGRAPHIC_DATA] ACADEMY this is our [PERSON_NAME] 00:56:40 Time remaining Qu…" at bounding box center [398, 220] width 796 height 440
click at [712, 425] on span "Next Question" at bounding box center [723, 422] width 38 height 7
drag, startPoint x: 286, startPoint y: 119, endPoint x: 274, endPoint y: 139, distance: 23.2
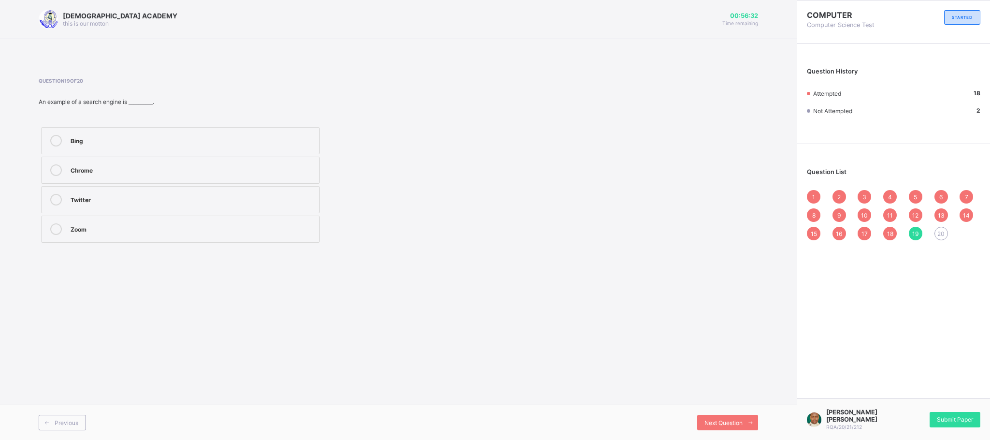
click at [274, 139] on div "Question 19 of 20 An example of a search engine is __________. Bing Chrome Twit…" at bounding box center [275, 161] width 473 height 167
click at [274, 139] on div "Bing" at bounding box center [193, 140] width 244 height 10
click at [467, 259] on div "Question 19 of 20 An example of a search engine is __________. Bing Chrome Twit…" at bounding box center [398, 161] width 719 height 196
click at [735, 416] on div "Next Question" at bounding box center [727, 421] width 61 height 15
click at [301, 148] on label "Google" at bounding box center [180, 140] width 279 height 27
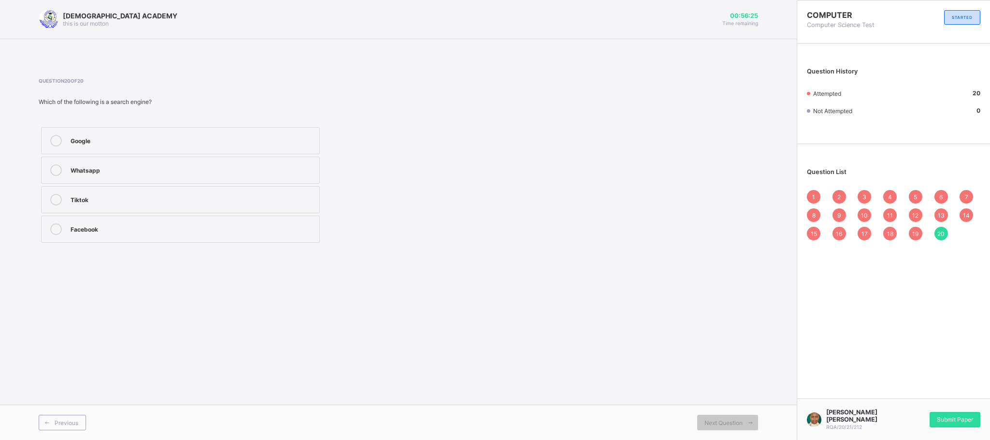
click at [661, 303] on div "[DEMOGRAPHIC_DATA] ACADEMY this is our [PERSON_NAME] 00:56:25 Time remaining Qu…" at bounding box center [398, 220] width 796 height 440
click at [933, 412] on div "Submit Paper" at bounding box center [954, 419] width 51 height 15
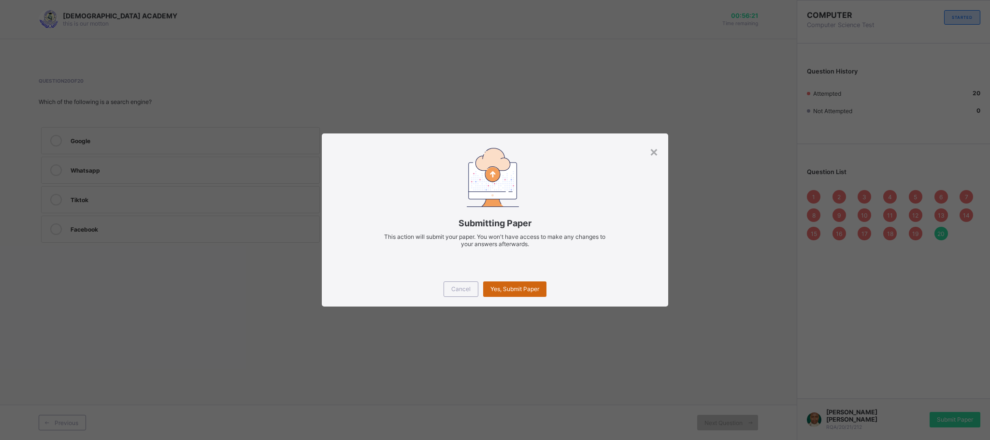
click at [525, 284] on div "Yes, Submit Paper" at bounding box center [514, 288] width 63 height 15
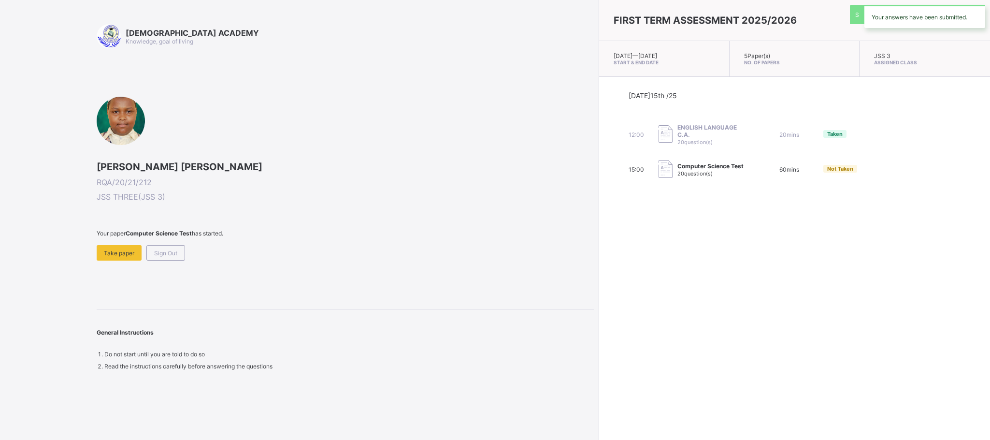
click at [525, 284] on div "[DEMOGRAPHIC_DATA] ACADEMY Knowledge, goal of living [PERSON_NAME] [PERSON_NAME…" at bounding box center [345, 196] width 497 height 345
click at [329, 329] on div "[DEMOGRAPHIC_DATA] ACADEMY Knowledge, goal of living [PERSON_NAME] [PERSON_NAME…" at bounding box center [345, 196] width 497 height 345
click at [157, 247] on div "Sign Out" at bounding box center [165, 252] width 39 height 15
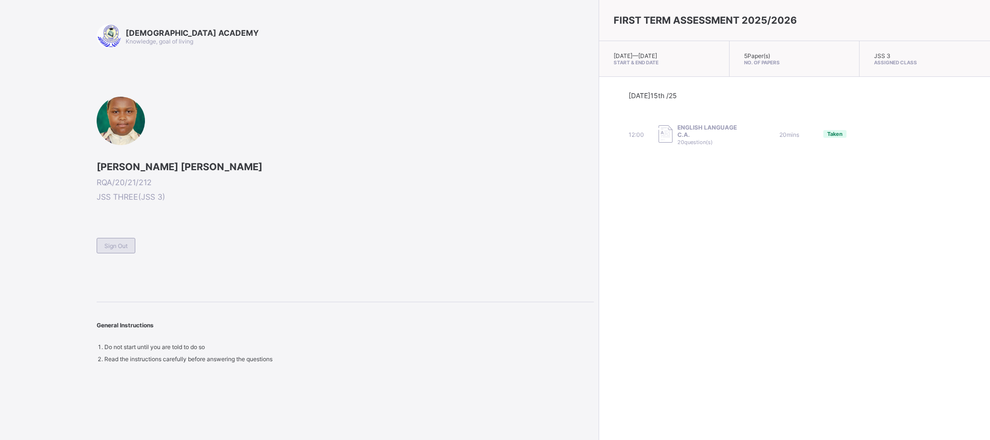
click at [120, 248] on span "Sign Out" at bounding box center [115, 245] width 23 height 7
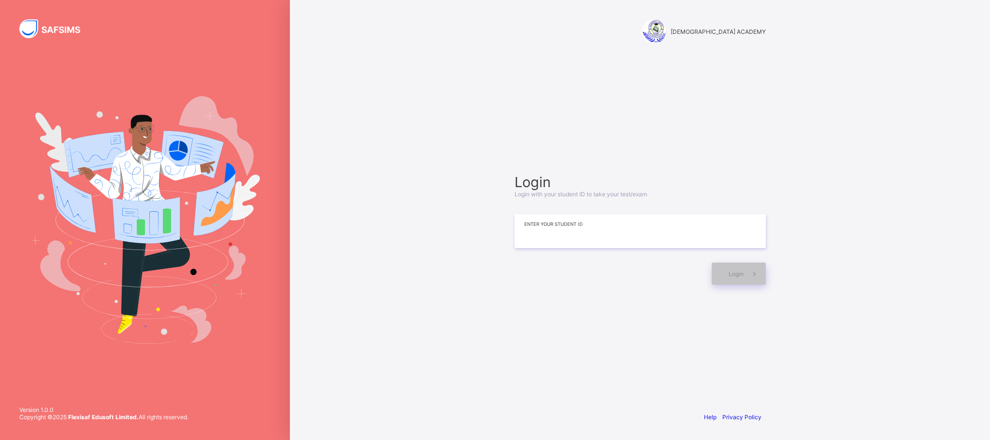
click at [582, 241] on input at bounding box center [639, 231] width 251 height 34
type input "**********"
click at [731, 272] on span "Login" at bounding box center [735, 273] width 15 height 7
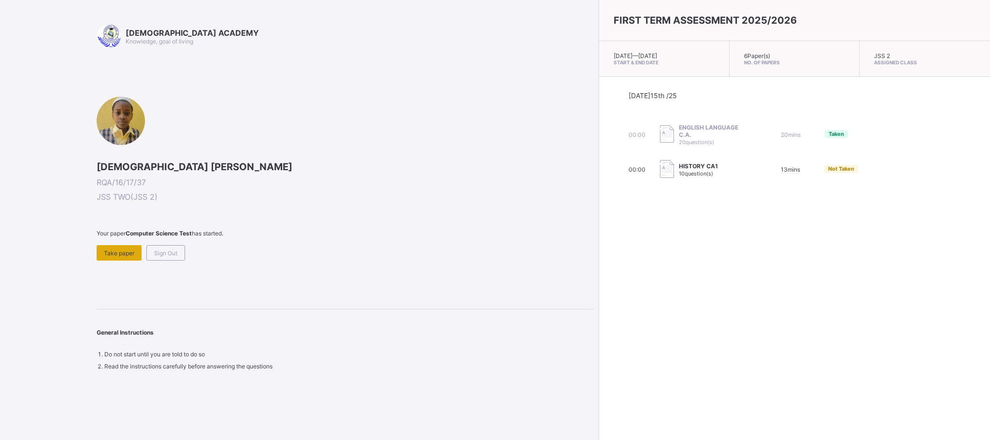
click at [116, 250] on span "Take paper" at bounding box center [119, 252] width 30 height 7
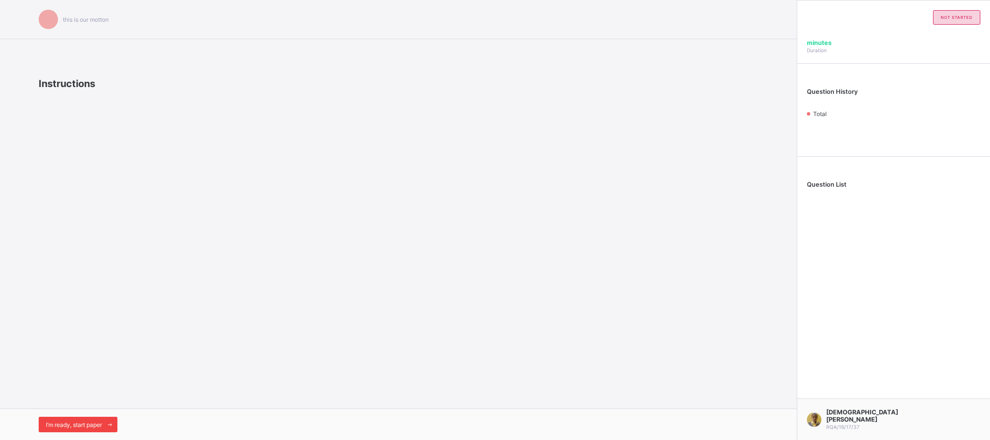
click at [76, 425] on span "I’m ready, start paper" at bounding box center [74, 424] width 56 height 7
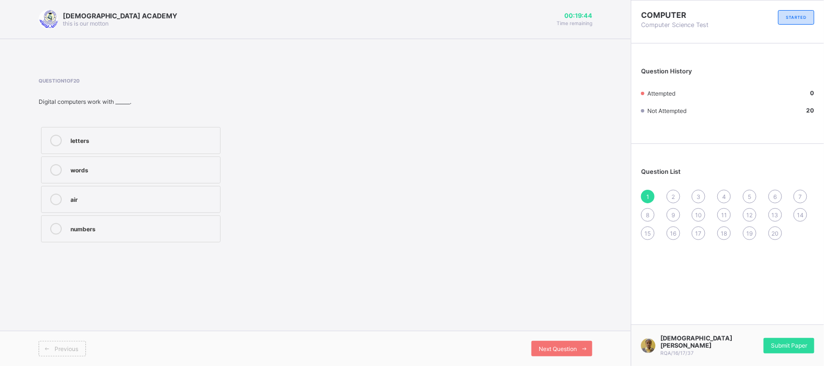
drag, startPoint x: 858, startPoint y: 0, endPoint x: 403, endPoint y: 239, distance: 513.7
click at [403, 239] on div "Question 1 of 20 Digital computers work with ______. letters words air numbers" at bounding box center [316, 161] width 554 height 167
click at [407, 230] on div "Question 1 of 20 Digital computers work with ______. letters words air numbers" at bounding box center [316, 161] width 554 height 167
click at [677, 196] on div "2" at bounding box center [674, 197] width 14 height 14
click at [566, 353] on div "Next Question" at bounding box center [562, 348] width 61 height 15
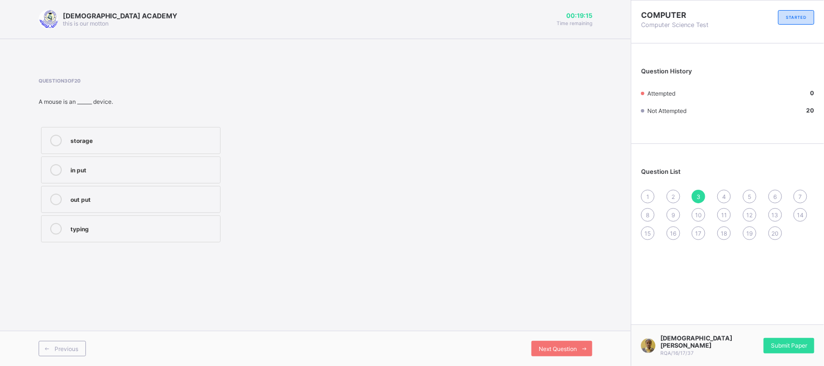
drag, startPoint x: 566, startPoint y: 353, endPoint x: 546, endPoint y: 315, distance: 42.4
click at [546, 315] on div "[DEMOGRAPHIC_DATA] ACADEMY this is our [PERSON_NAME] 00:19:15 Time remaining Qu…" at bounding box center [315, 183] width 631 height 366
click at [60, 347] on span "Previous" at bounding box center [67, 348] width 24 height 7
click at [102, 216] on label "numbers" at bounding box center [131, 228] width 180 height 27
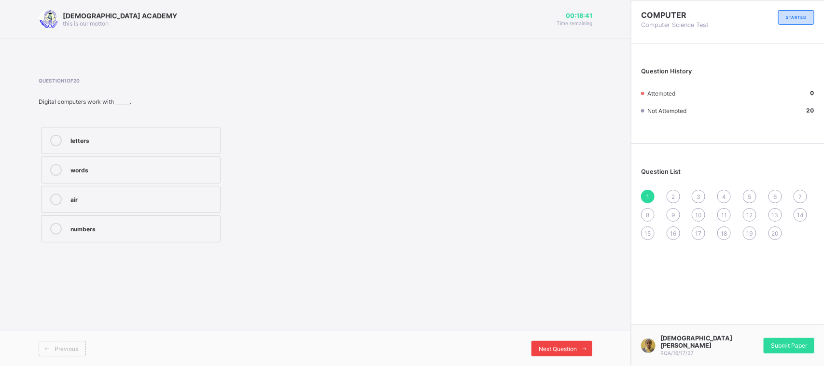
click at [546, 352] on span "Next Question" at bounding box center [558, 348] width 38 height 7
click at [179, 142] on div "out put" at bounding box center [143, 140] width 145 height 10
click at [564, 349] on span "Next Question" at bounding box center [558, 348] width 38 height 7
click at [162, 167] on div "in put" at bounding box center [143, 169] width 145 height 10
click at [566, 341] on div "Next Question" at bounding box center [562, 348] width 61 height 15
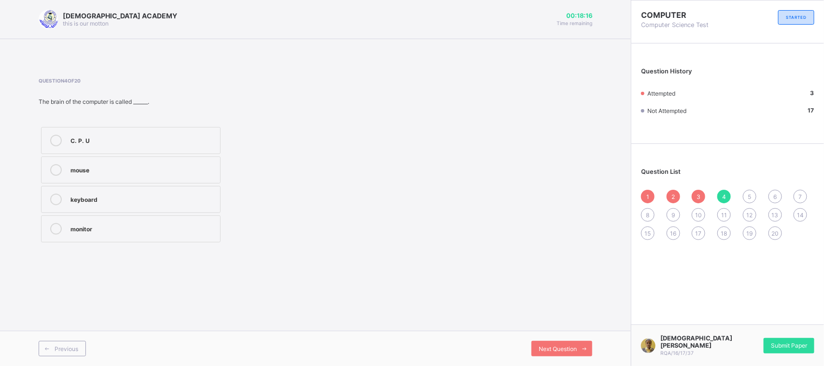
click at [193, 134] on label "C. P. U" at bounding box center [131, 140] width 180 height 27
click at [554, 342] on div "Next Question" at bounding box center [562, 348] width 61 height 15
click at [554, 341] on div "Next Question" at bounding box center [562, 348] width 61 height 15
click at [179, 180] on label "signals" at bounding box center [131, 169] width 180 height 27
click at [580, 345] on span at bounding box center [584, 348] width 15 height 15
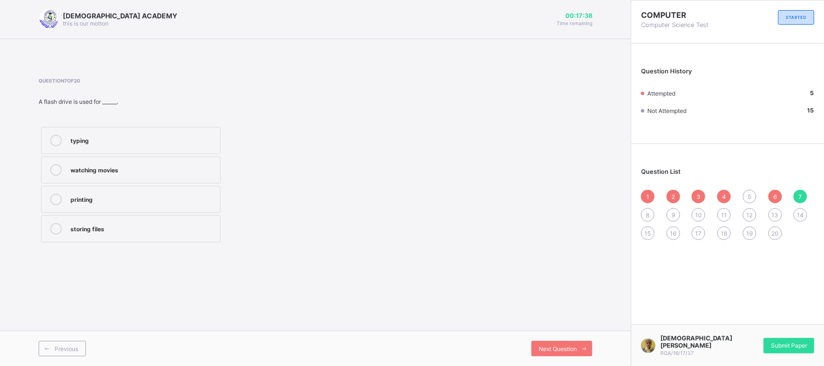
click at [174, 223] on div "storing files" at bounding box center [143, 228] width 145 height 10
click at [324, 187] on div "typing watching movies printing storing files" at bounding box center [193, 185] width 308 height 120
click at [564, 345] on span "Next Question" at bounding box center [558, 348] width 38 height 7
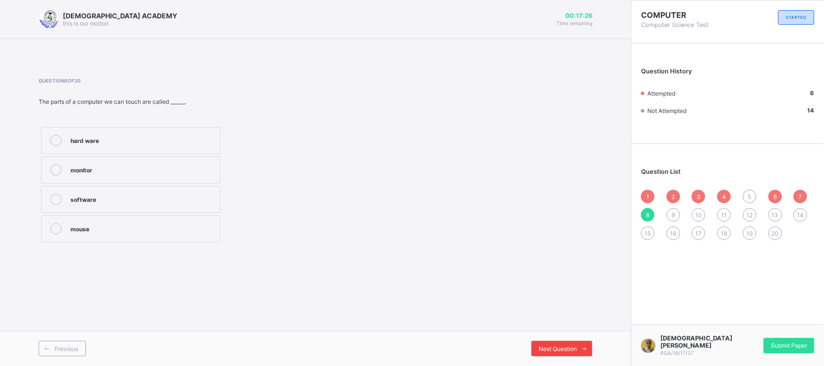
click at [564, 346] on span "Next Question" at bounding box center [558, 348] width 38 height 7
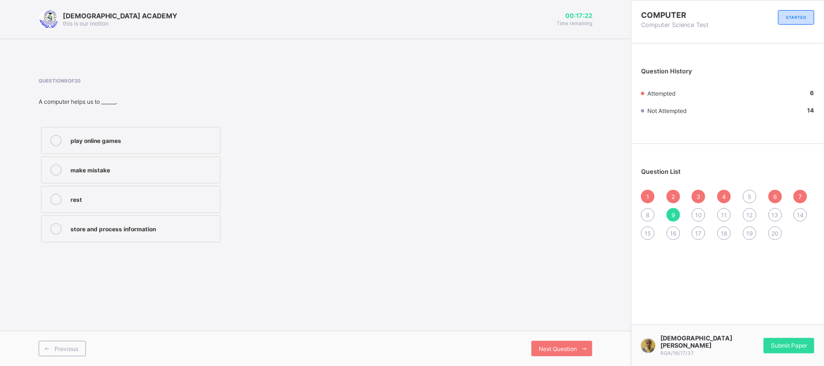
click at [752, 197] on span "5" at bounding box center [749, 196] width 3 height 7
click at [108, 159] on label "software" at bounding box center [131, 169] width 180 height 27
click at [651, 211] on div "8" at bounding box center [648, 215] width 14 height 14
click at [172, 139] on div "hard ware" at bounding box center [143, 140] width 145 height 10
click at [670, 211] on div "9" at bounding box center [674, 215] width 14 height 14
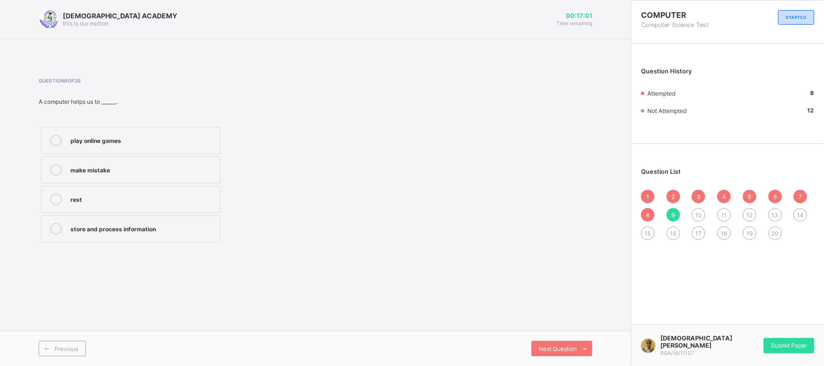
click at [136, 237] on label "store and process information" at bounding box center [131, 228] width 180 height 27
click at [701, 214] on span "10" at bounding box center [698, 215] width 7 height 7
click at [133, 138] on div "Central Processing Unit" at bounding box center [143, 140] width 145 height 10
click at [725, 213] on span "11" at bounding box center [725, 215] width 6 height 7
click at [163, 189] on label "Mainrame computer" at bounding box center [131, 199] width 180 height 27
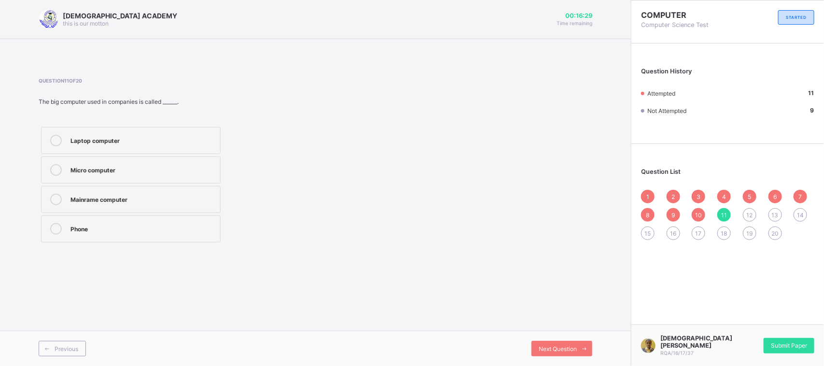
click at [746, 213] on div "12" at bounding box center [750, 215] width 14 height 14
click at [136, 191] on label "print document" at bounding box center [131, 199] width 180 height 27
click at [554, 343] on div "Next Question" at bounding box center [562, 348] width 61 height 15
click at [166, 143] on div "typing" at bounding box center [143, 141] width 145 height 12
click at [165, 147] on label "typing" at bounding box center [131, 140] width 180 height 27
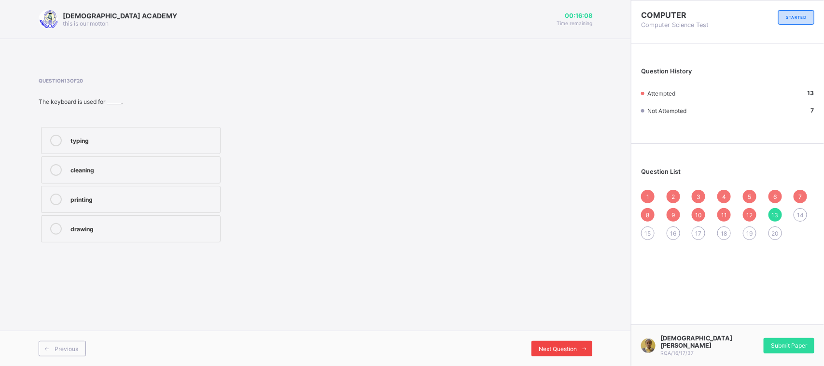
click at [570, 344] on div "Next Question" at bounding box center [562, 348] width 61 height 15
click at [109, 163] on label "fast" at bounding box center [131, 169] width 180 height 27
click at [524, 318] on div "[DEMOGRAPHIC_DATA] ACADEMY this is our [PERSON_NAME] 00:16:03 Time remaining Qu…" at bounding box center [315, 183] width 631 height 366
click at [556, 348] on span "Next Question" at bounding box center [558, 348] width 38 height 7
click at [150, 135] on label "Laptop" at bounding box center [131, 140] width 180 height 27
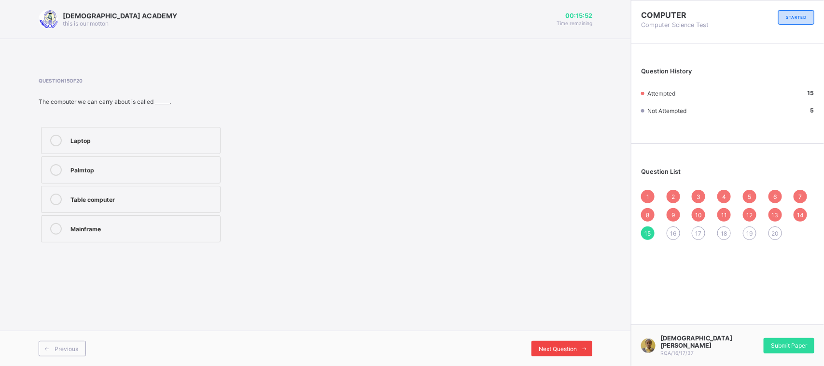
click at [553, 351] on span "Next Question" at bounding box center [558, 348] width 38 height 7
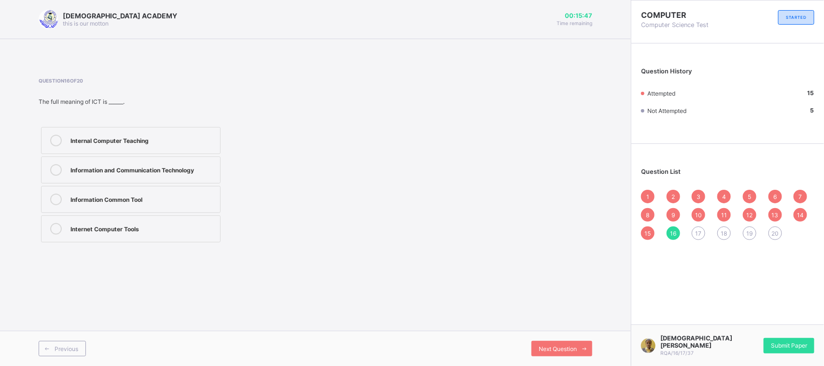
click at [151, 175] on div "Information and Communication Technology" at bounding box center [143, 170] width 145 height 12
click at [558, 354] on div "Next Question" at bounding box center [562, 348] width 61 height 15
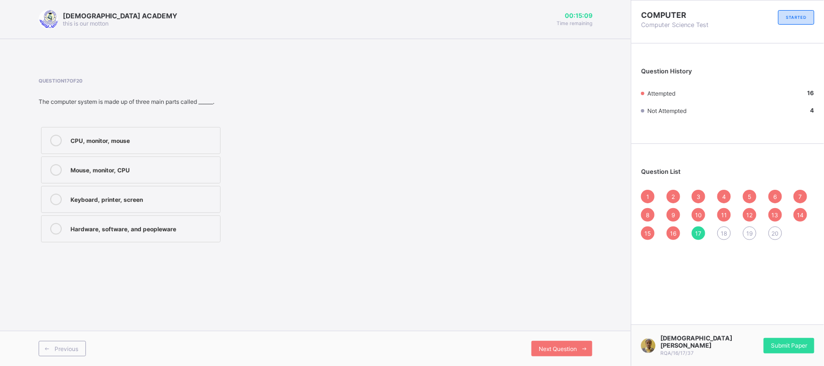
click at [111, 217] on label "Hardware, software, and peopleware" at bounding box center [131, 228] width 180 height 27
click at [563, 353] on div "Next Question" at bounding box center [562, 348] width 61 height 15
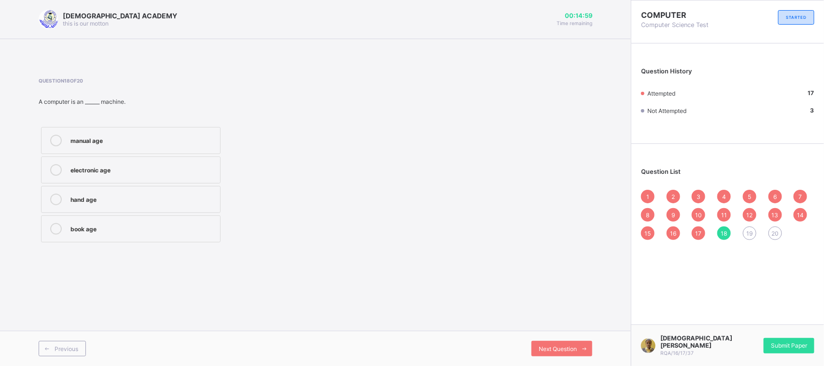
click at [172, 170] on div "electronic age" at bounding box center [143, 169] width 145 height 10
click at [546, 349] on span "Next Question" at bounding box center [558, 348] width 38 height 7
click at [184, 143] on div "big work and research" at bounding box center [143, 140] width 145 height 10
click at [566, 343] on div "Next Question" at bounding box center [562, 348] width 61 height 15
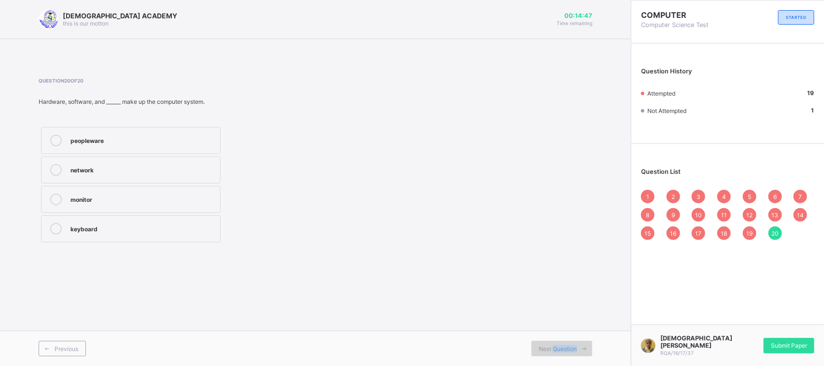
click at [566, 343] on div "Next Question" at bounding box center [562, 348] width 61 height 15
click at [203, 143] on div "peopleware" at bounding box center [143, 140] width 145 height 10
click at [549, 338] on div "Previous Next Question" at bounding box center [315, 348] width 631 height 35
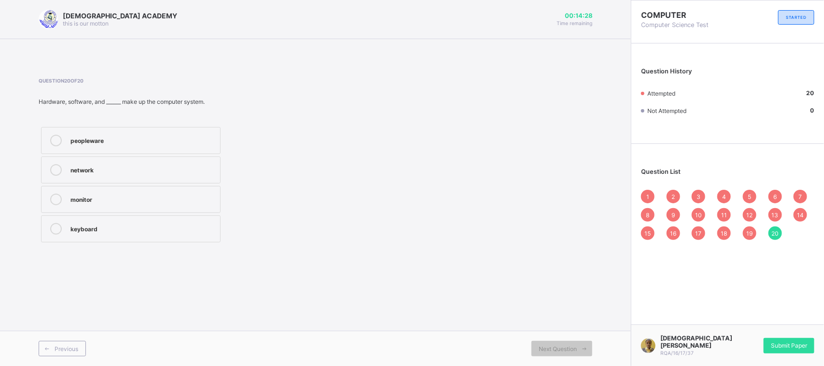
click at [648, 190] on div "1" at bounding box center [648, 197] width 14 height 14
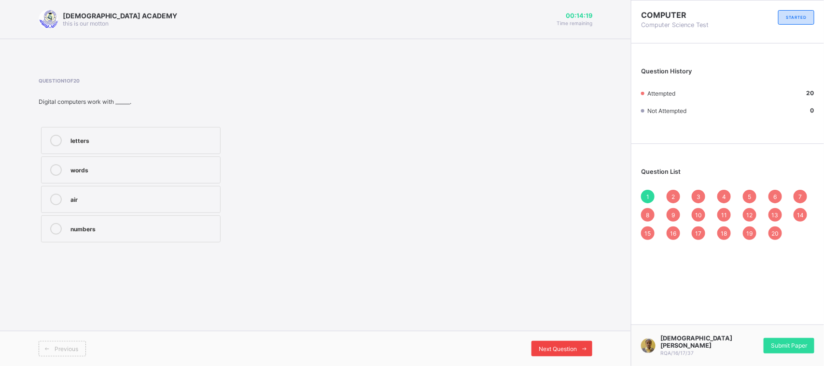
click at [579, 355] on span at bounding box center [584, 348] width 15 height 15
click at [578, 356] on span at bounding box center [584, 348] width 15 height 15
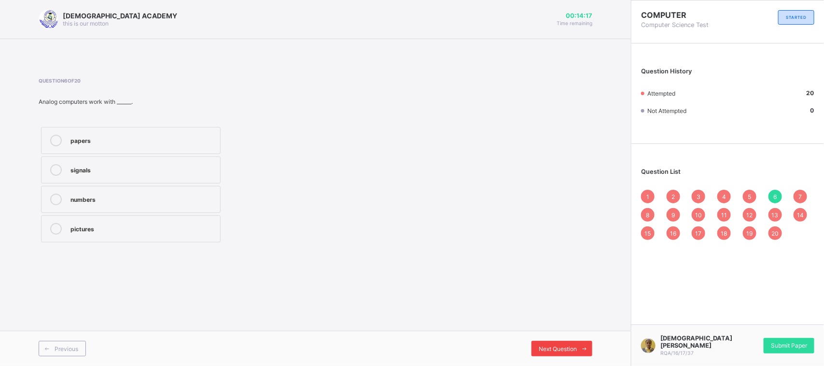
click at [578, 356] on span at bounding box center [584, 348] width 15 height 15
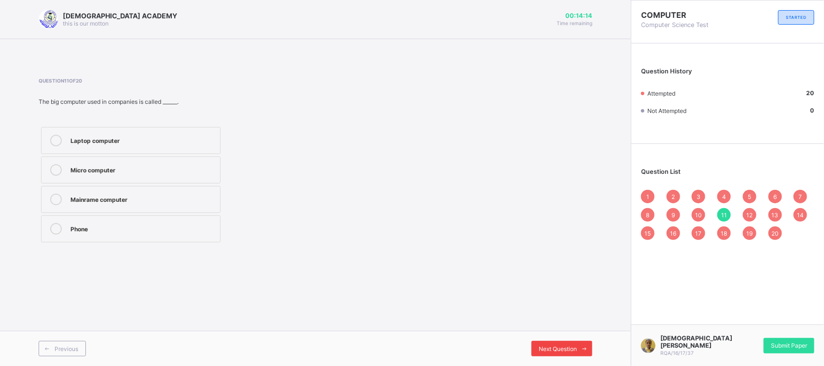
click at [578, 356] on span at bounding box center [584, 348] width 15 height 15
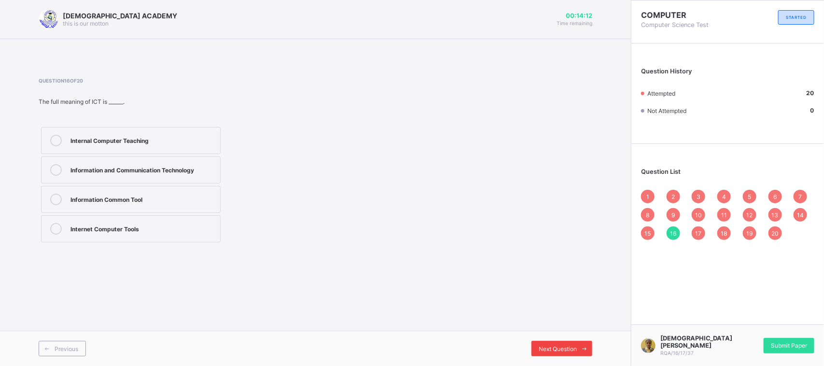
click at [578, 356] on span at bounding box center [584, 348] width 15 height 15
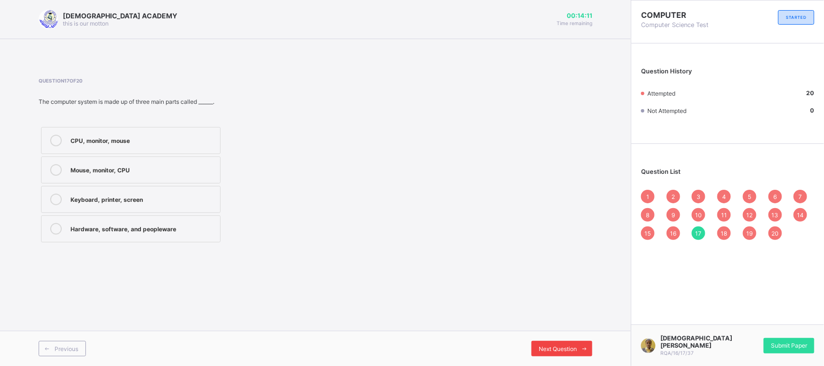
click at [578, 356] on span at bounding box center [584, 348] width 15 height 15
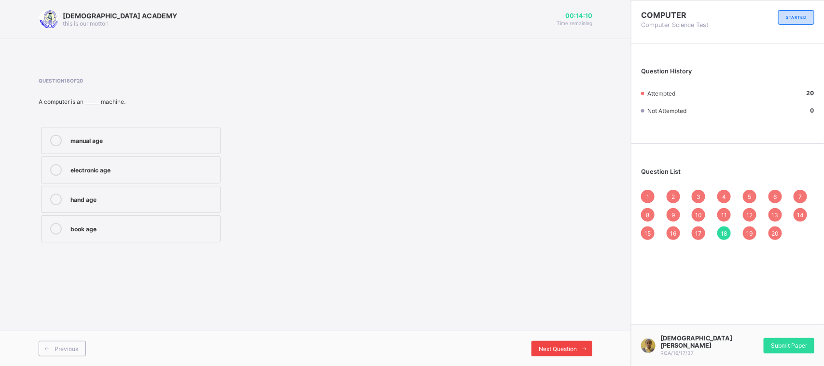
click at [578, 356] on span at bounding box center [584, 348] width 15 height 15
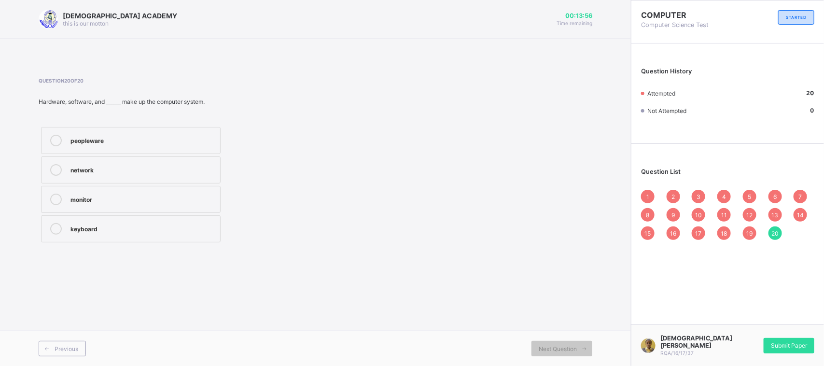
click at [647, 190] on div "1" at bounding box center [648, 197] width 14 height 14
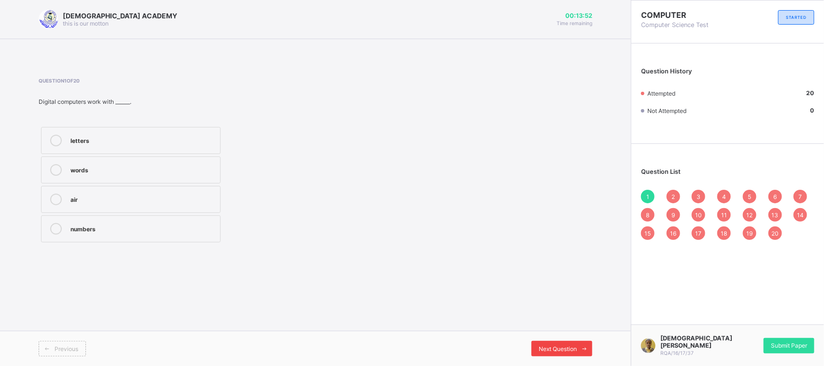
click at [573, 344] on div "Next Question" at bounding box center [562, 348] width 61 height 15
click at [575, 343] on div "Next Question" at bounding box center [562, 348] width 61 height 15
click at [587, 348] on icon at bounding box center [585, 349] width 7 height 6
click at [587, 347] on icon at bounding box center [585, 349] width 7 height 6
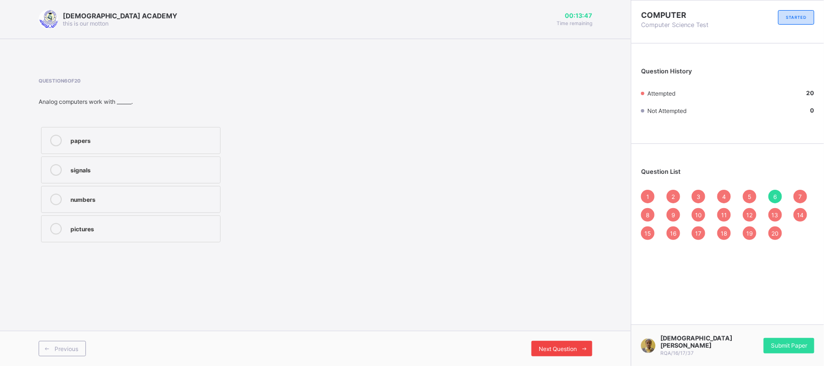
click at [587, 347] on icon at bounding box center [585, 349] width 7 height 6
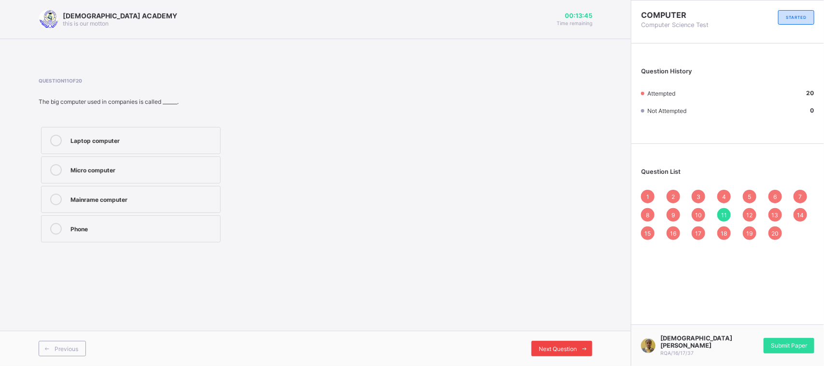
click at [587, 347] on icon at bounding box center [585, 349] width 7 height 6
click at [587, 346] on icon at bounding box center [585, 349] width 7 height 6
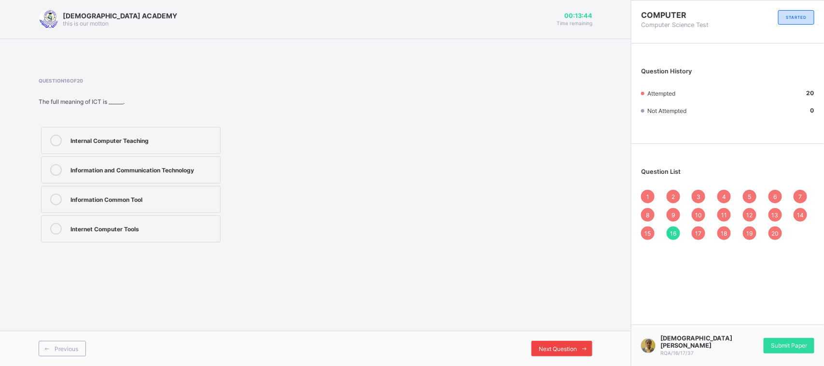
click at [587, 346] on icon at bounding box center [585, 349] width 7 height 6
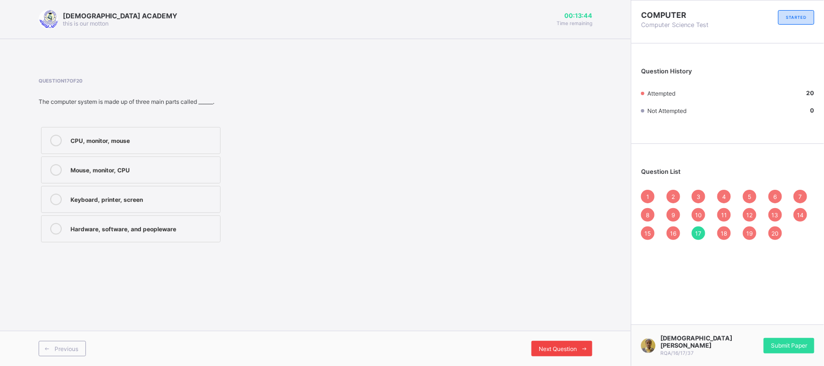
click at [587, 346] on icon at bounding box center [585, 349] width 7 height 6
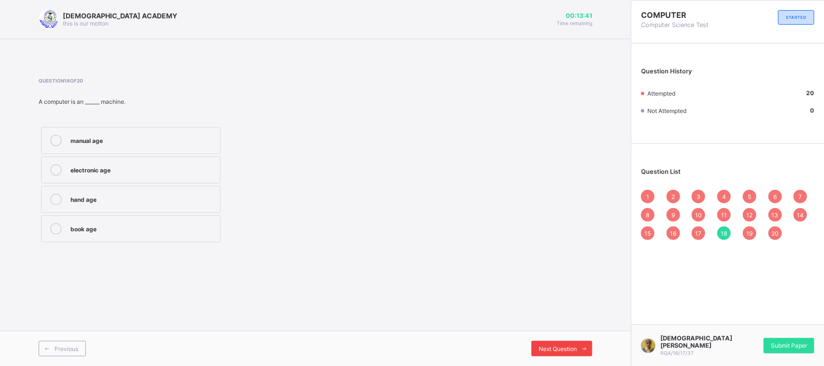
click at [588, 344] on span at bounding box center [584, 348] width 15 height 15
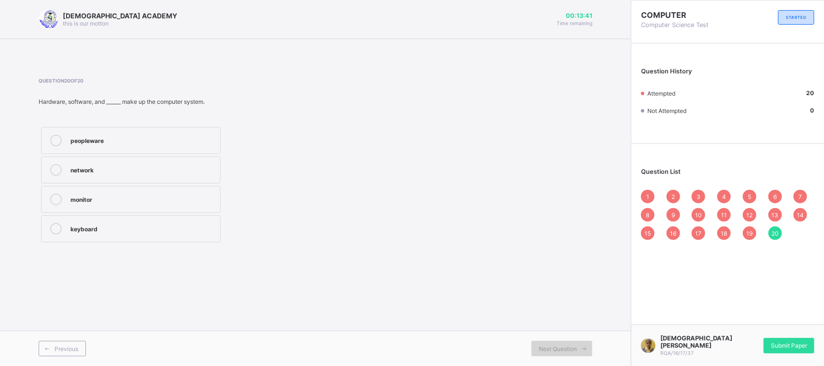
click at [588, 344] on span at bounding box center [584, 348] width 15 height 15
drag, startPoint x: 793, startPoint y: 341, endPoint x: 643, endPoint y: 320, distance: 150.6
click at [643, 320] on div "RAUDHATUL QUR'AN ACADEMY this is our [PERSON_NAME] 00:13:32 Time remaining Ques…" at bounding box center [412, 183] width 824 height 366
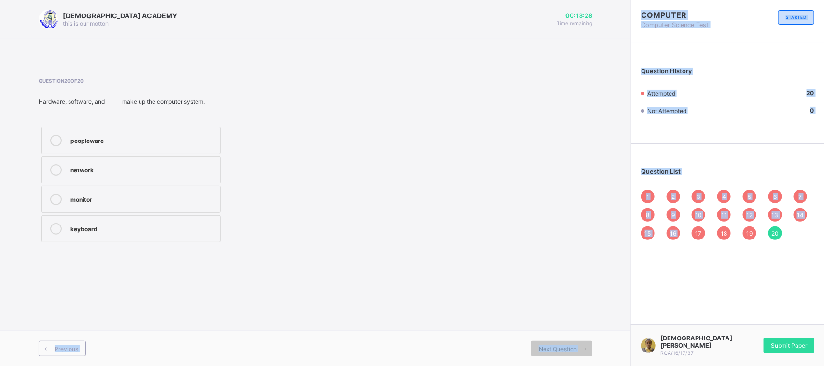
drag, startPoint x: 785, startPoint y: 345, endPoint x: 715, endPoint y: 311, distance: 78.6
click at [715, 311] on div "[DEMOGRAPHIC_DATA] ACADEMY this is our [PERSON_NAME] 00:13:28 Time remaining Qu…" at bounding box center [412, 183] width 824 height 366
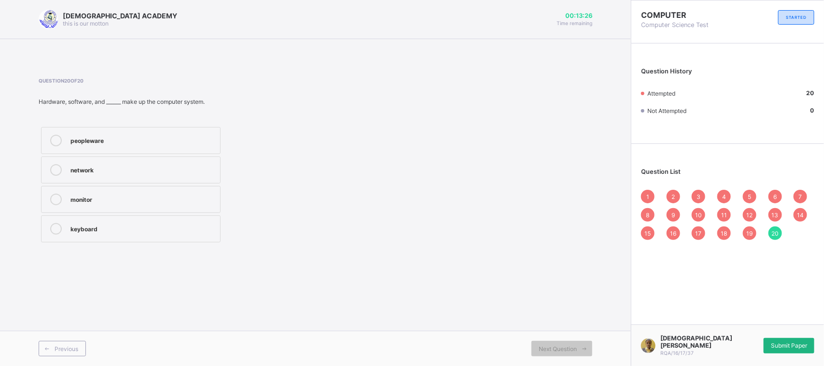
click at [808, 343] on div "Submit Paper" at bounding box center [789, 345] width 51 height 15
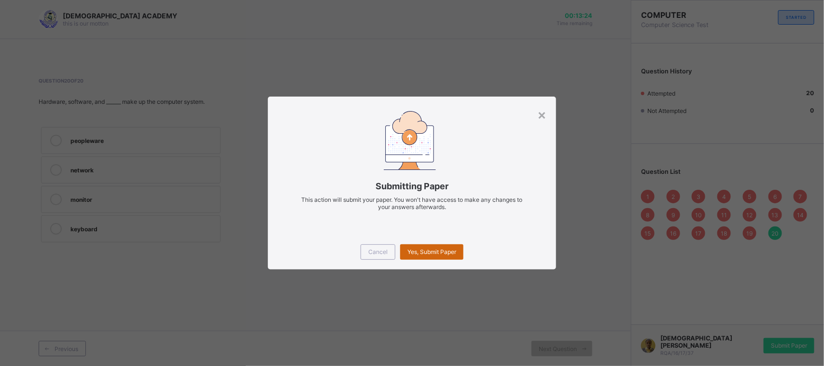
click at [448, 248] on span "Yes, Submit Paper" at bounding box center [432, 251] width 49 height 7
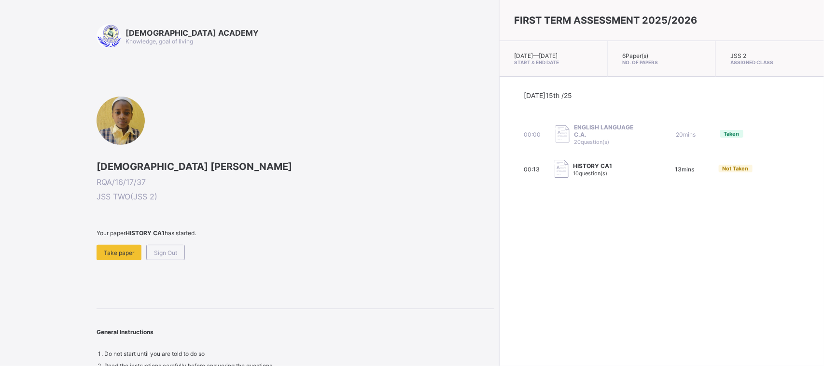
click at [173, 247] on div "Sign Out" at bounding box center [165, 252] width 39 height 15
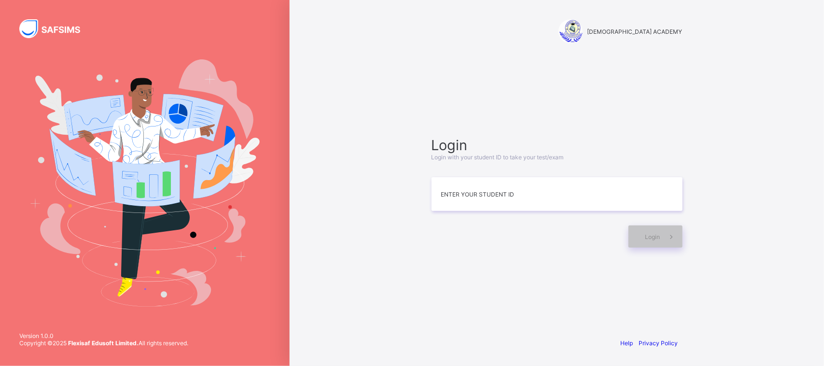
click at [499, 170] on div at bounding box center [557, 167] width 251 height 12
click at [488, 192] on input at bounding box center [557, 194] width 251 height 34
type input "**********"
click at [638, 245] on div "Login" at bounding box center [656, 237] width 54 height 22
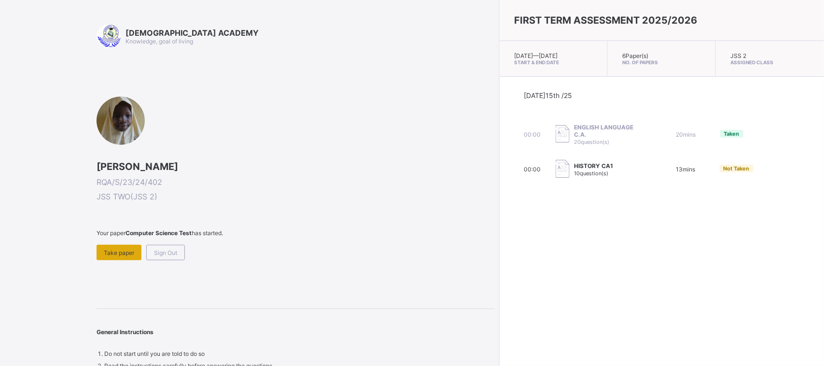
click at [104, 245] on div "Take paper" at bounding box center [119, 252] width 45 height 15
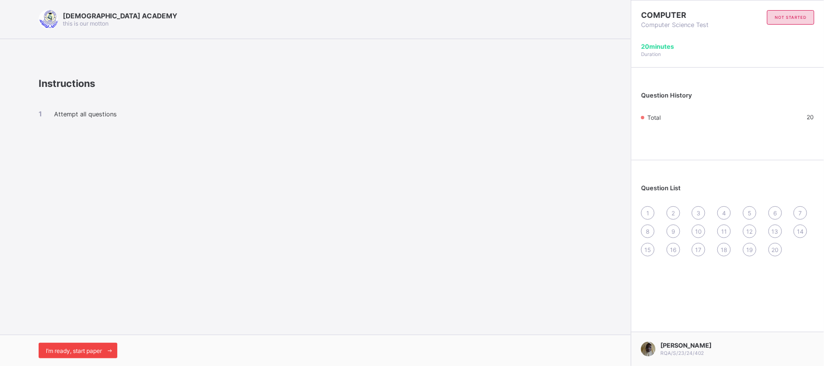
click at [100, 346] on div "I’m ready, start paper" at bounding box center [78, 350] width 79 height 15
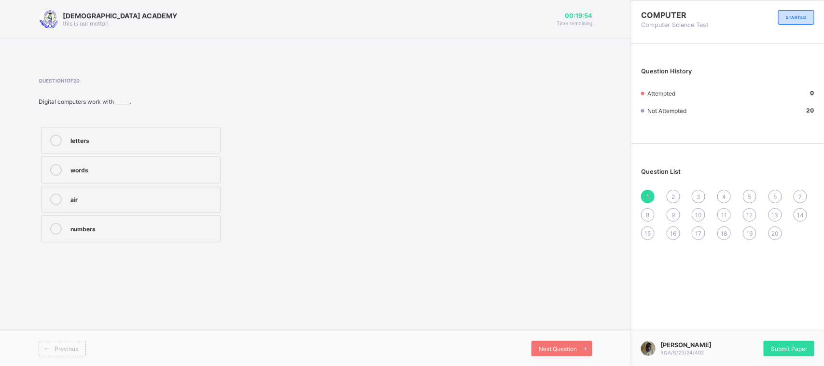
click at [161, 161] on label "words" at bounding box center [131, 169] width 180 height 27
drag, startPoint x: 161, startPoint y: 161, endPoint x: 251, endPoint y: 124, distance: 97.5
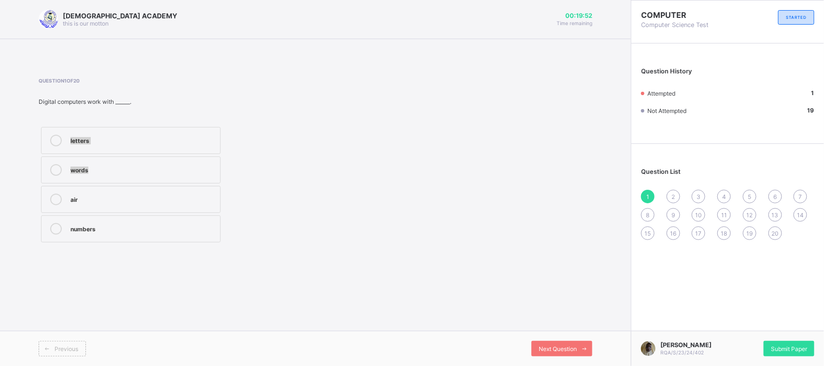
click at [251, 125] on div "letters words air numbers" at bounding box center [193, 185] width 308 height 120
click at [197, 208] on label "air" at bounding box center [131, 199] width 180 height 27
click at [208, 249] on div "Question 1 of 20 Digital computers work with ______. letters words air numbers" at bounding box center [316, 161] width 554 height 196
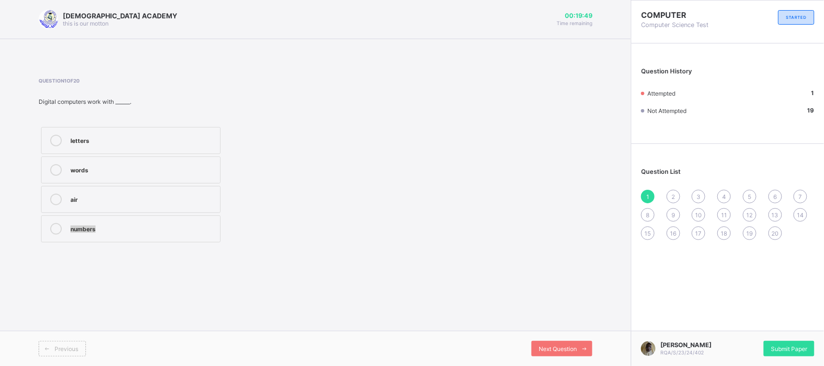
click at [208, 249] on div "Question 1 of 20 Digital computers work with ______. letters words air numbers" at bounding box center [316, 161] width 554 height 196
click at [217, 231] on label "numbers" at bounding box center [131, 228] width 180 height 27
click at [668, 196] on div "2" at bounding box center [674, 197] width 14 height 14
click at [160, 146] on div "out put" at bounding box center [143, 141] width 145 height 12
click at [694, 194] on div "3" at bounding box center [699, 197] width 14 height 14
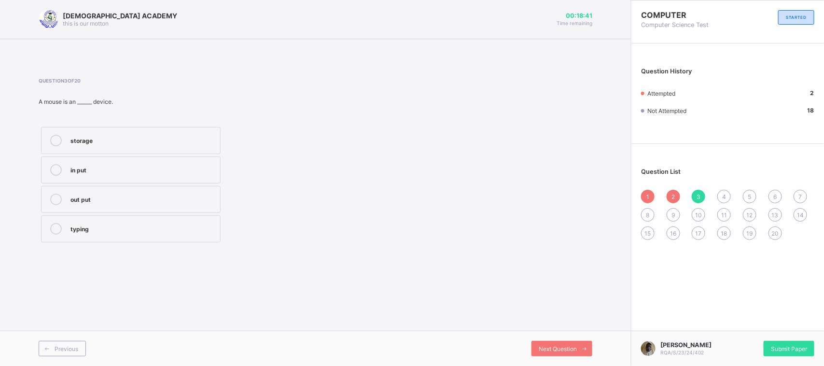
click at [154, 197] on div "out put" at bounding box center [143, 199] width 145 height 10
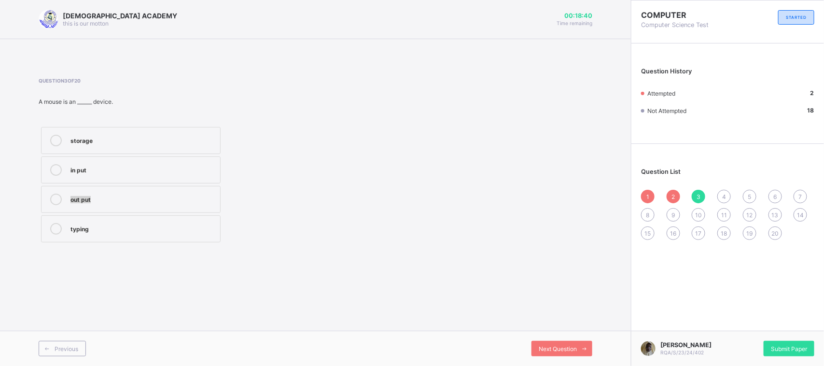
click at [154, 197] on div "out put" at bounding box center [143, 199] width 145 height 10
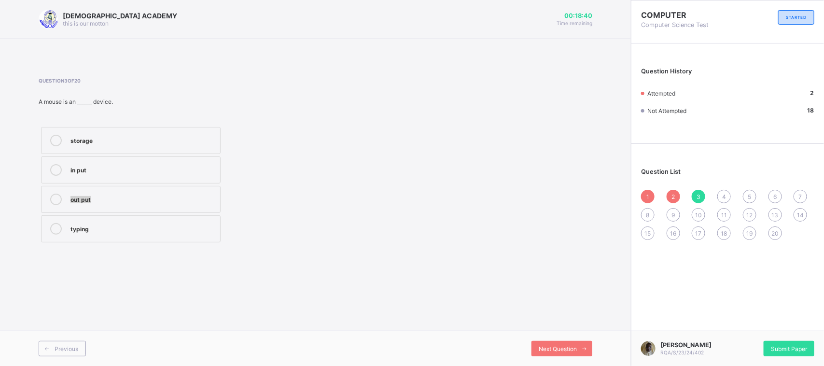
click at [154, 197] on div "out put" at bounding box center [143, 199] width 145 height 10
click at [308, 184] on div "storage in put out put typing" at bounding box center [193, 185] width 308 height 120
click at [722, 190] on div "4" at bounding box center [725, 197] width 14 height 14
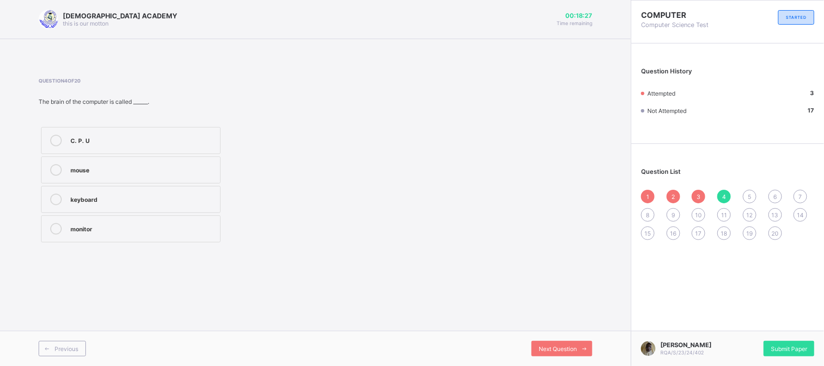
click at [288, 165] on div "C. P. U mouse keyboard monitor" at bounding box center [193, 185] width 308 height 120
click at [148, 137] on div "C. P. U" at bounding box center [143, 140] width 145 height 10
click at [746, 196] on div "5" at bounding box center [750, 197] width 14 height 14
click at [122, 167] on div "software" at bounding box center [143, 169] width 145 height 10
click at [778, 197] on div "6" at bounding box center [776, 197] width 14 height 14
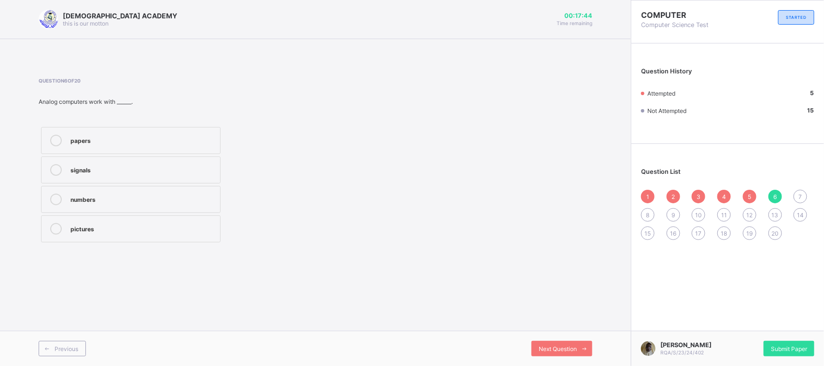
click at [157, 201] on div "numbers" at bounding box center [143, 199] width 145 height 10
click at [798, 198] on div "7" at bounding box center [801, 197] width 14 height 14
click at [141, 230] on div "storing files" at bounding box center [143, 228] width 145 height 10
click at [166, 201] on div "printing" at bounding box center [143, 199] width 145 height 10
click at [156, 228] on div "storing files" at bounding box center [143, 228] width 145 height 10
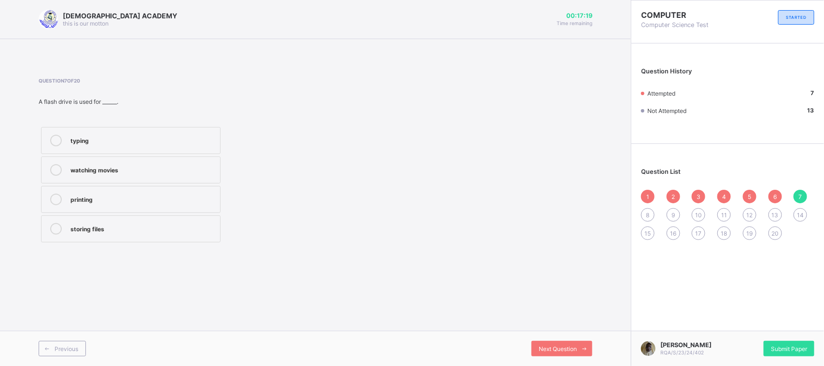
click at [650, 212] on span "8" at bounding box center [648, 215] width 3 height 7
click at [94, 146] on div "hard ware" at bounding box center [143, 141] width 145 height 12
click at [670, 216] on div "9" at bounding box center [674, 215] width 14 height 14
click at [124, 233] on div "store and process information" at bounding box center [143, 229] width 145 height 12
click at [554, 343] on div "Next Question" at bounding box center [562, 348] width 61 height 15
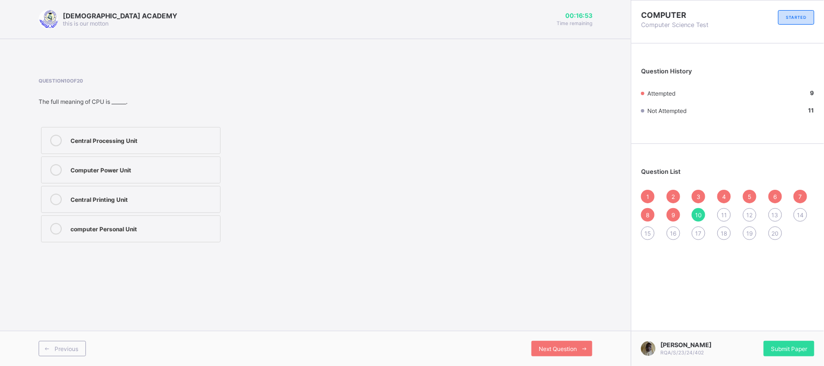
click at [125, 139] on div "Central Processing Unit" at bounding box center [143, 140] width 145 height 10
click at [547, 348] on span "Next Question" at bounding box center [558, 348] width 38 height 7
click at [184, 192] on label "Mainrame computer" at bounding box center [131, 199] width 180 height 27
click at [750, 215] on span "12" at bounding box center [750, 215] width 6 height 7
click at [164, 196] on div "print document" at bounding box center [143, 199] width 145 height 10
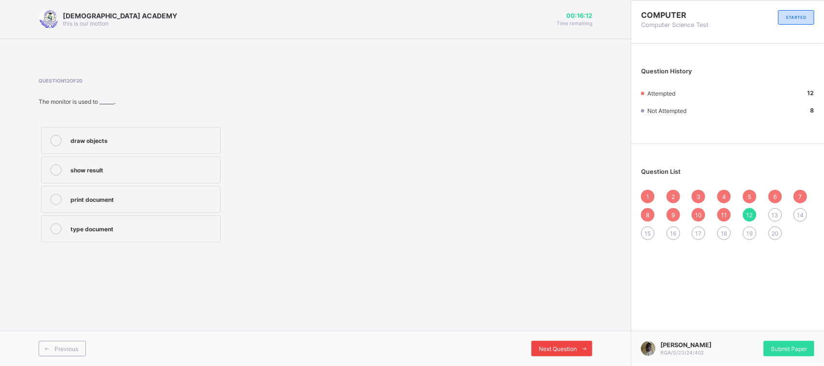
click at [572, 344] on div "Next Question" at bounding box center [562, 348] width 61 height 15
click at [120, 141] on div "typing" at bounding box center [143, 140] width 145 height 10
click at [537, 339] on div "Previous Next Question" at bounding box center [315, 348] width 631 height 35
click at [540, 347] on span "Next Question" at bounding box center [558, 348] width 38 height 7
click at [122, 163] on label "fast" at bounding box center [131, 169] width 180 height 27
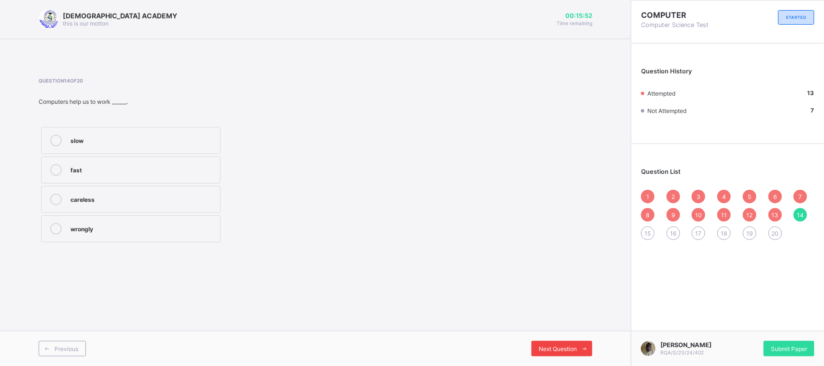
click at [553, 342] on div "Next Question" at bounding box center [562, 348] width 61 height 15
click at [143, 141] on div "Laptop" at bounding box center [143, 140] width 145 height 10
click at [567, 341] on div "Next Question" at bounding box center [562, 348] width 61 height 15
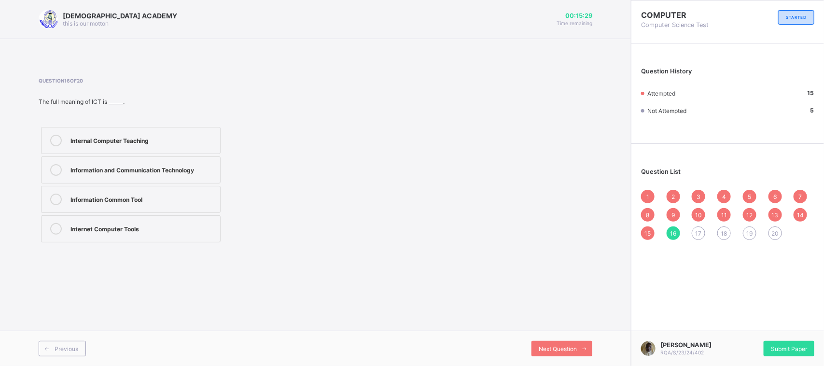
click at [156, 174] on div "Information and Communication Technology" at bounding box center [143, 170] width 145 height 12
click at [561, 345] on span "Next Question" at bounding box center [558, 348] width 38 height 7
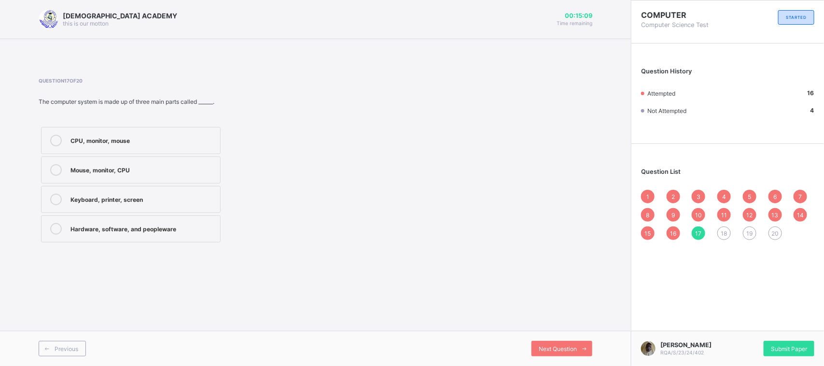
click at [155, 229] on div "Hardware, software, and peopleware" at bounding box center [143, 228] width 145 height 10
click at [574, 342] on div "Next Question" at bounding box center [562, 348] width 61 height 15
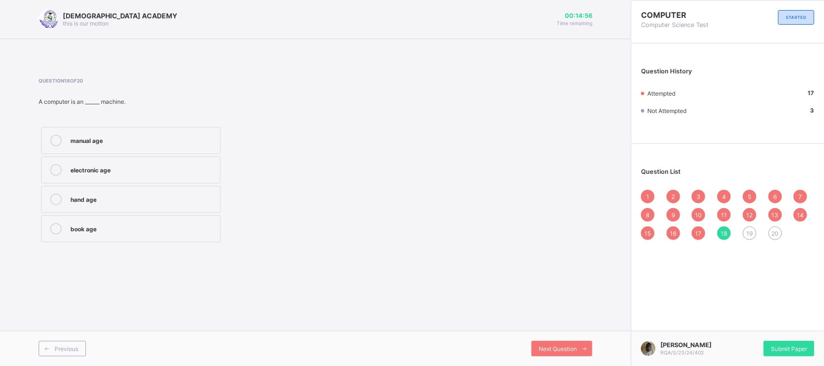
click at [161, 165] on div "electronic age" at bounding box center [143, 169] width 145 height 10
click at [554, 343] on div "Next Question" at bounding box center [562, 348] width 61 height 15
click at [157, 146] on label "big work and research" at bounding box center [131, 140] width 180 height 27
click at [573, 346] on span "Next Question" at bounding box center [558, 348] width 38 height 7
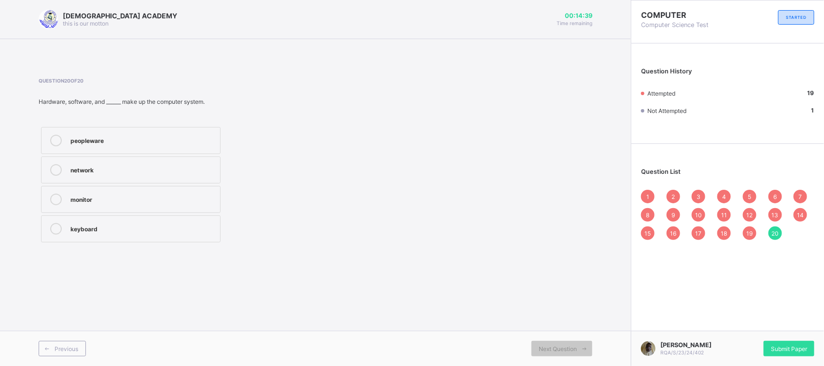
click at [179, 140] on div "peopleware" at bounding box center [143, 140] width 145 height 10
click at [643, 191] on div "1" at bounding box center [648, 197] width 14 height 14
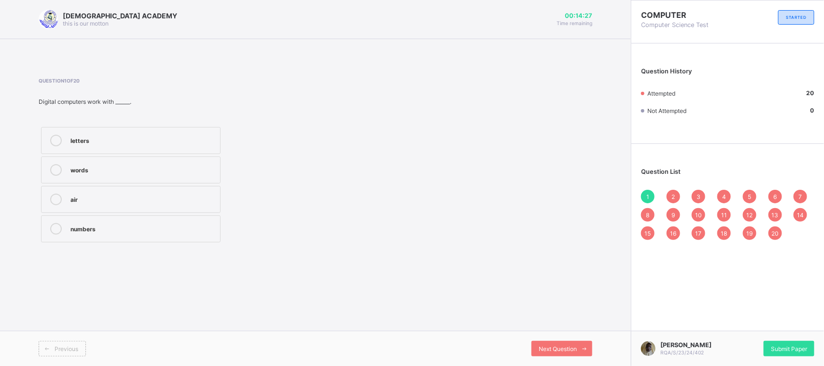
click at [163, 146] on label "letters" at bounding box center [131, 140] width 180 height 27
click at [563, 346] on span "Next Question" at bounding box center [558, 348] width 38 height 7
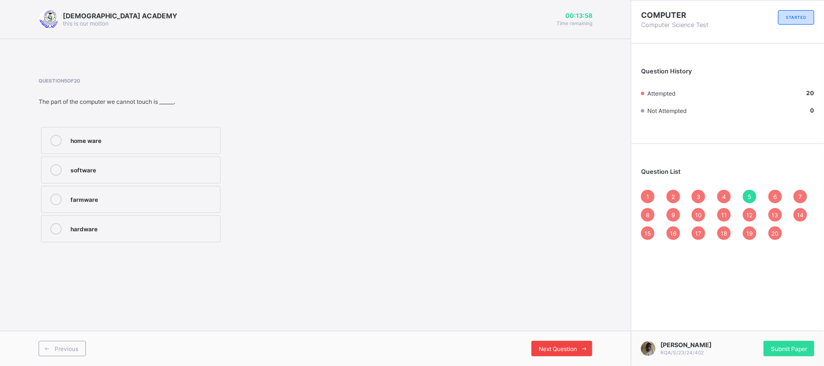
click at [563, 346] on span "Next Question" at bounding box center [558, 348] width 38 height 7
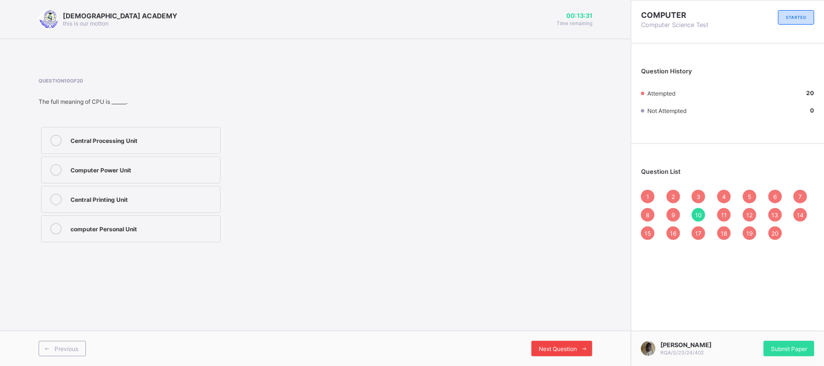
click at [563, 346] on span "Next Question" at bounding box center [558, 348] width 38 height 7
click at [213, 230] on div "type document" at bounding box center [143, 228] width 145 height 10
click at [544, 343] on div "Next Question" at bounding box center [562, 348] width 61 height 15
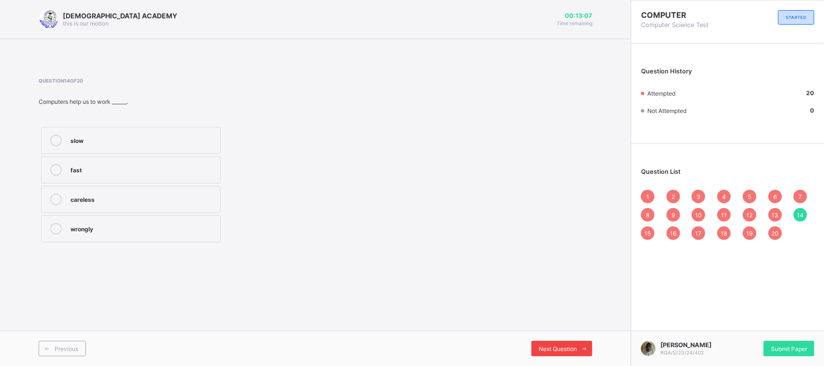
click at [544, 343] on div "Next Question" at bounding box center [562, 348] width 61 height 15
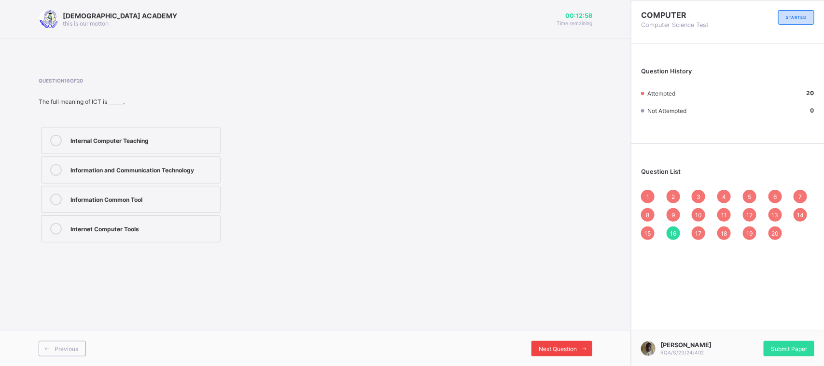
click at [544, 343] on div "Next Question" at bounding box center [562, 348] width 61 height 15
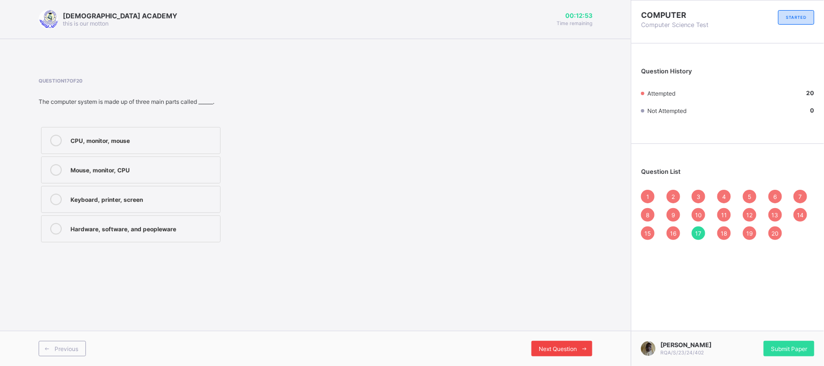
click at [544, 343] on div "Next Question" at bounding box center [562, 348] width 61 height 15
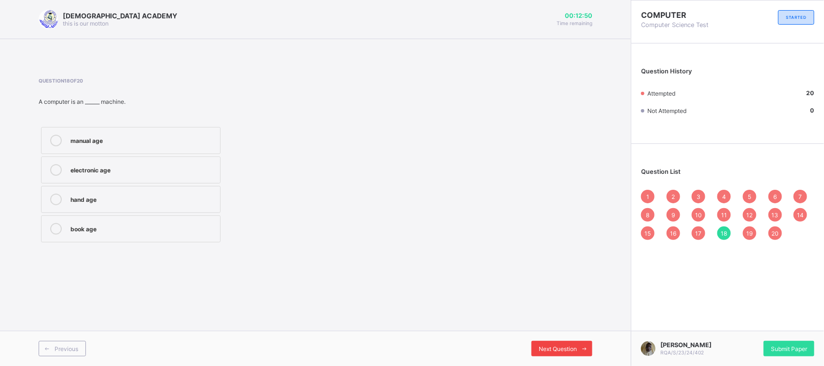
click at [544, 343] on div "Next Question" at bounding box center [562, 348] width 61 height 15
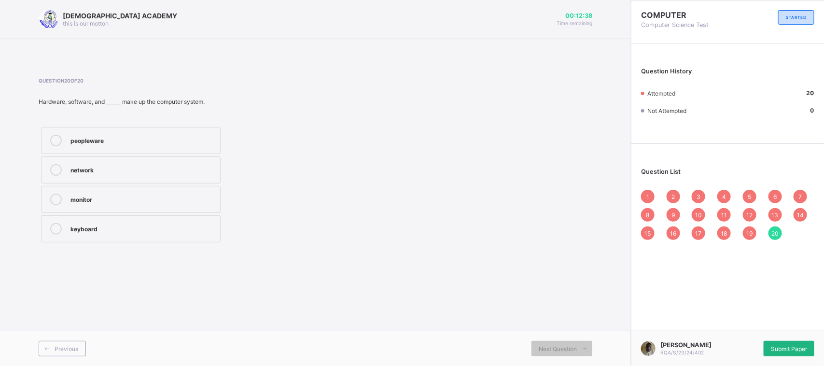
click at [768, 341] on div "Submit Paper" at bounding box center [789, 348] width 51 height 15
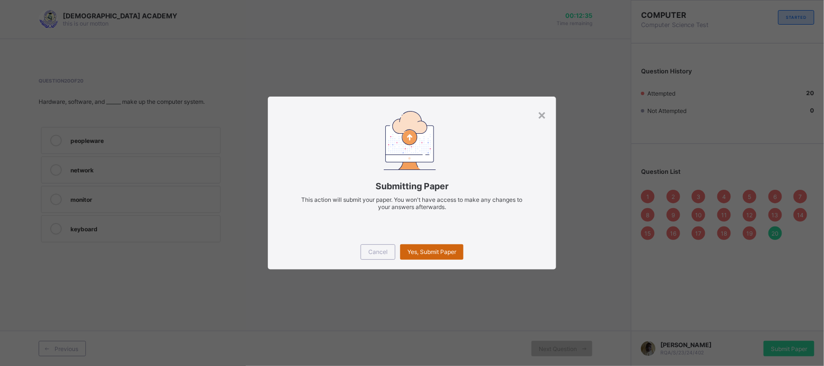
click at [442, 254] on span "Yes, Submit Paper" at bounding box center [432, 251] width 49 height 7
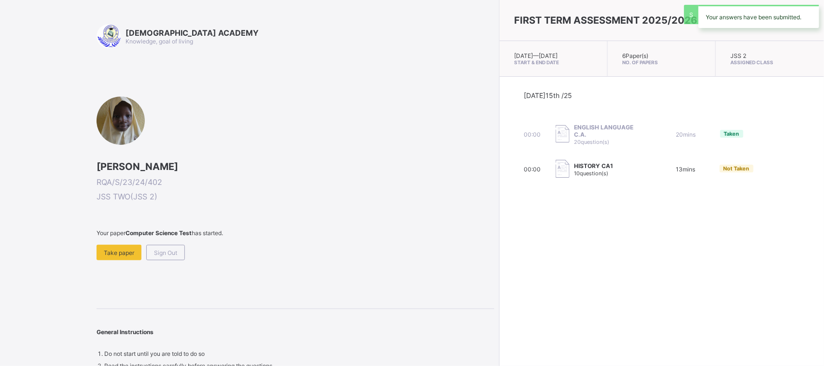
click at [499, 254] on div "FIRST TERM ASSESSMENT 2025/2026 [DATE] — [DATE] Start & End Date 6 Paper(s) No.…" at bounding box center [661, 183] width 325 height 366
click at [179, 255] on div "Sign Out" at bounding box center [165, 252] width 39 height 15
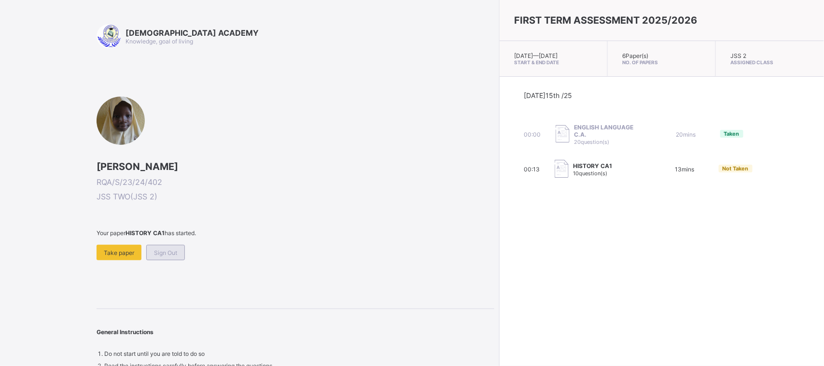
click at [178, 254] on div "Sign Out" at bounding box center [165, 252] width 39 height 15
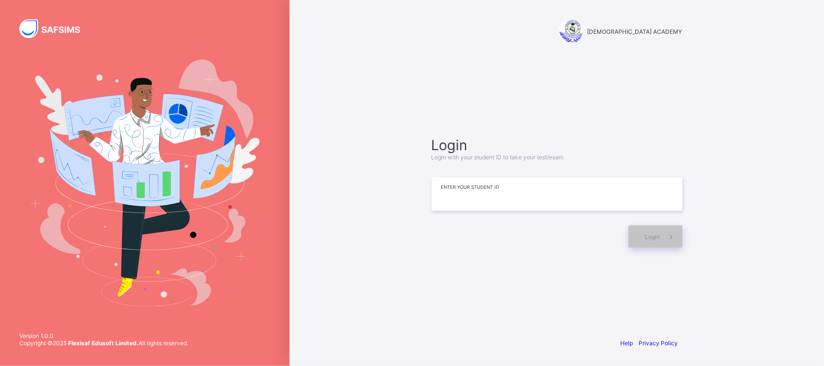
click at [440, 208] on input at bounding box center [557, 194] width 251 height 34
drag, startPoint x: 521, startPoint y: 196, endPoint x: 440, endPoint y: 198, distance: 80.2
click at [440, 198] on input "**********" at bounding box center [557, 194] width 251 height 34
type input "**********"
click at [672, 230] on span at bounding box center [672, 237] width 22 height 22
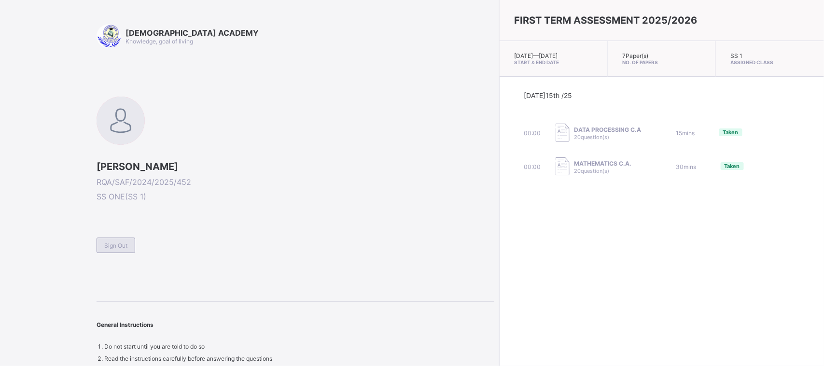
click at [99, 238] on div "Sign Out" at bounding box center [116, 245] width 39 height 15
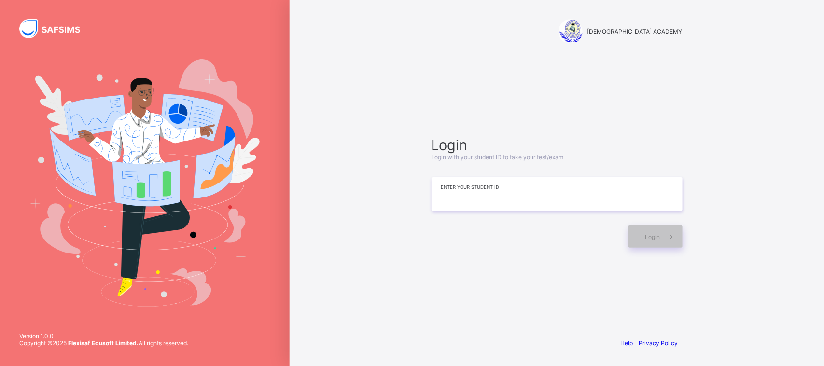
click at [482, 189] on input at bounding box center [557, 194] width 251 height 34
paste input "**********"
type input "**********"
click at [650, 246] on div "Login" at bounding box center [656, 237] width 54 height 22
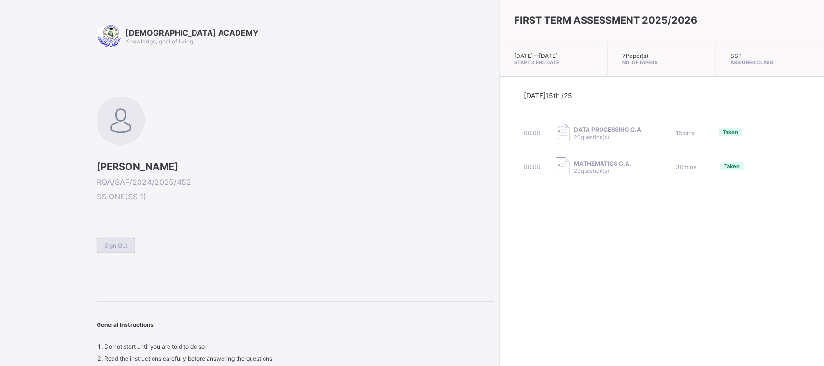
click at [117, 238] on div "Sign Out" at bounding box center [116, 245] width 39 height 15
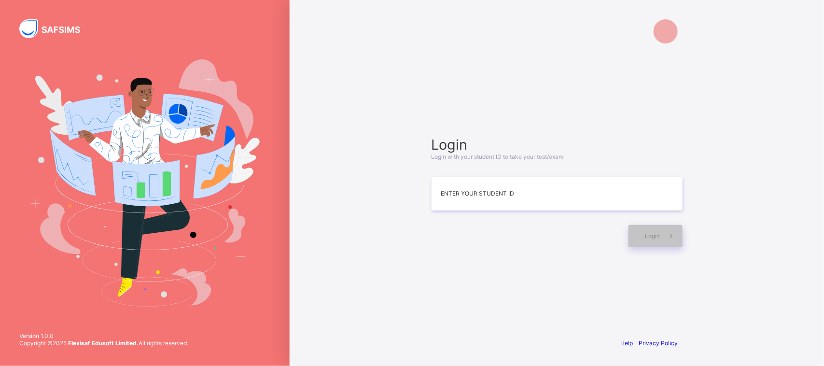
click at [113, 237] on img at bounding box center [145, 182] width 230 height 247
click at [494, 185] on input at bounding box center [557, 194] width 251 height 34
paste input "**********"
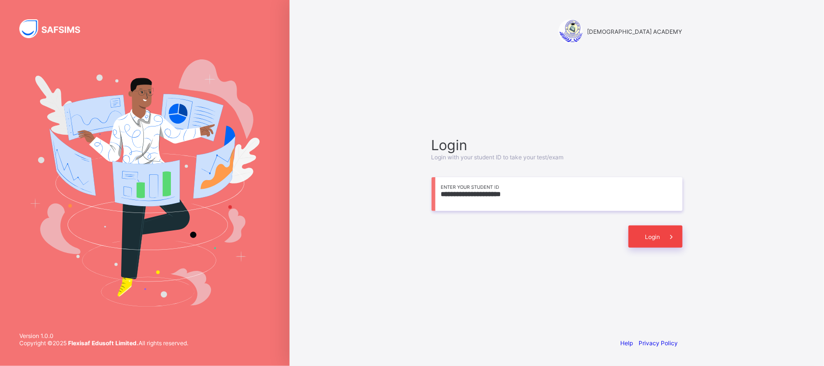
type input "**********"
click at [645, 238] on div "Login" at bounding box center [656, 237] width 54 height 22
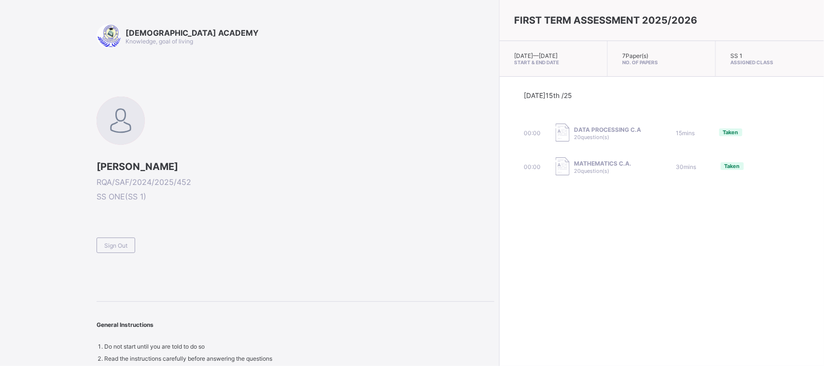
click at [411, 281] on div "RAUDHATUL QUR'AN ACADEMY Knowledge, goal of living [PERSON_NAME]/SAF/2024/2025/…" at bounding box center [412, 183] width 824 height 367
click at [113, 248] on div "Sign Out" at bounding box center [116, 245] width 39 height 15
